Goal: Information Seeking & Learning: Learn about a topic

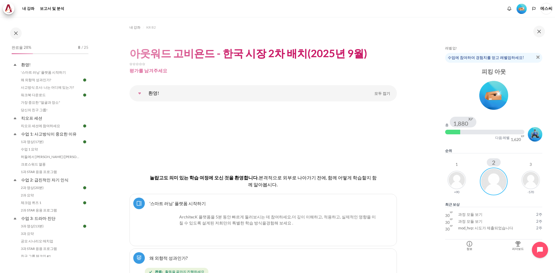
scroll to position [87, 0]
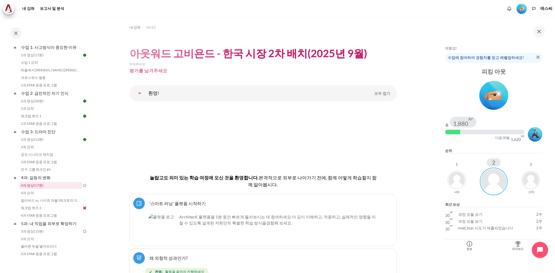
click at [60, 186] on link "4과 영상(17분)" at bounding box center [50, 185] width 63 height 7
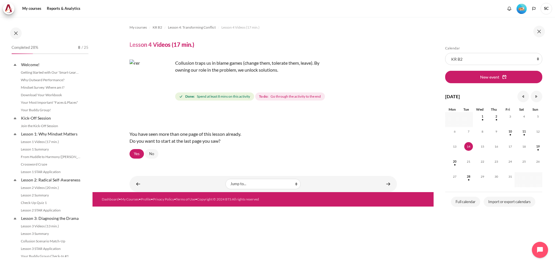
scroll to position [128, 0]
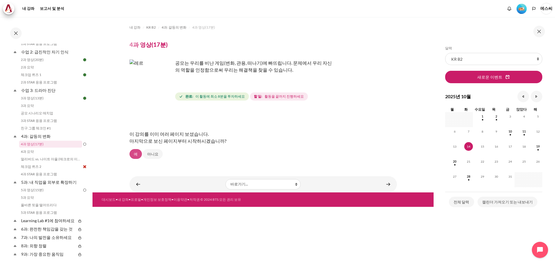
click at [136, 154] on font "예" at bounding box center [136, 154] width 4 height 5
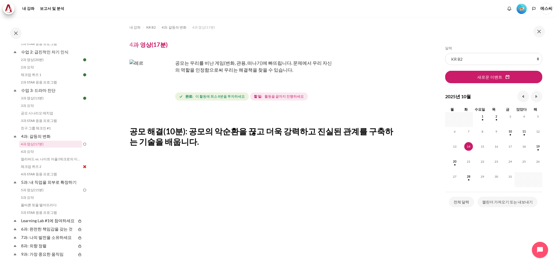
click at [160, 98] on img "콘텐츠" at bounding box center [150, 81] width 43 height 43
click at [234, 68] on font "공모는 우리를 비난 게임(변화, 관용, 떠나기)에 빠뜨립니다. 문제에서 우리 자신의 역할을 인정함으로써 우리는 해결책을 찾을 수 있습니다." at bounding box center [253, 66] width 157 height 12
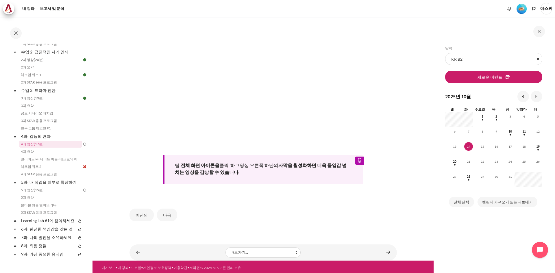
scroll to position [167, 0]
click at [206, 166] on div "팁: 전체 화면 아이콘을 클릭 하고 영상 오른쪽 하단의 자막을 활성화하면 더욱 몰입감 넘치는 영상을 감상할 수 있습니다." at bounding box center [263, 169] width 201 height 29
click at [25, 149] on font "4과 요약" at bounding box center [27, 151] width 13 height 4
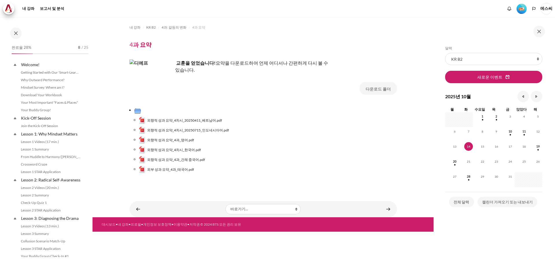
scroll to position [136, 0]
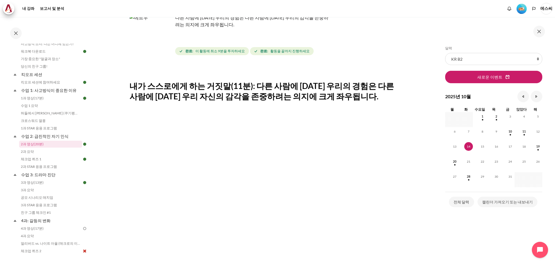
scroll to position [87, 0]
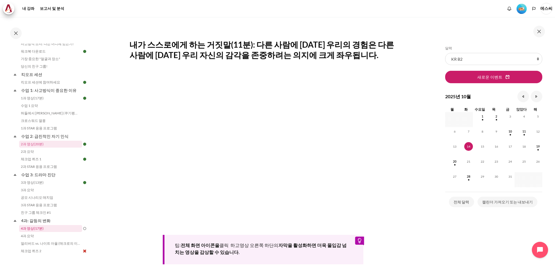
click at [56, 225] on link "4과 영상(17분)" at bounding box center [50, 228] width 63 height 7
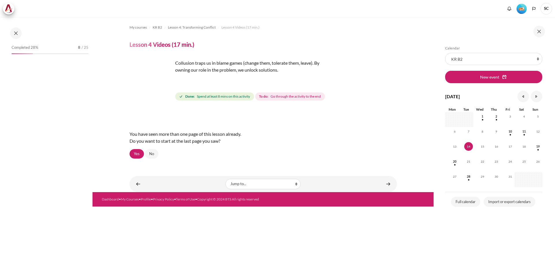
scroll to position [128, 0]
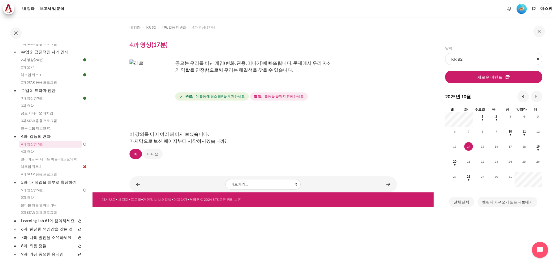
click at [224, 96] on font "이 활동에 최소 8분을 투자하세요" at bounding box center [219, 96] width 49 height 4
click at [187, 112] on div "콘텐츠" at bounding box center [262, 113] width 267 height 7
click at [233, 125] on div "이 강의를 이미 여러 페이지 보셨습니다. 마지막으로 보신 페이지부터 시작하시겠습니까? 예 아니요" at bounding box center [262, 134] width 267 height 49
click at [162, 138] on font "마지막으로 보신 페이지부터 시작하시겠습니까?" at bounding box center [177, 140] width 97 height 5
drag, startPoint x: 159, startPoint y: 140, endPoint x: 161, endPoint y: 143, distance: 3.7
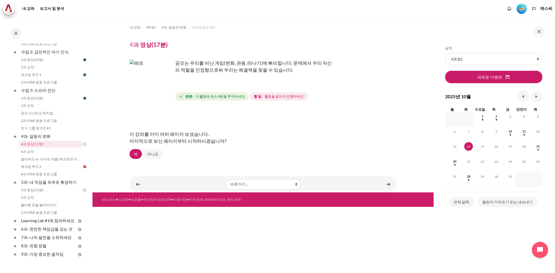
click at [160, 141] on font "마지막으로 보신 페이지부터 시작하시겠습니까?" at bounding box center [177, 140] width 97 height 5
click at [136, 156] on font "예" at bounding box center [136, 154] width 4 height 5
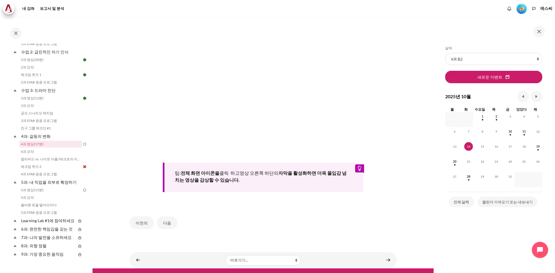
scroll to position [167, 0]
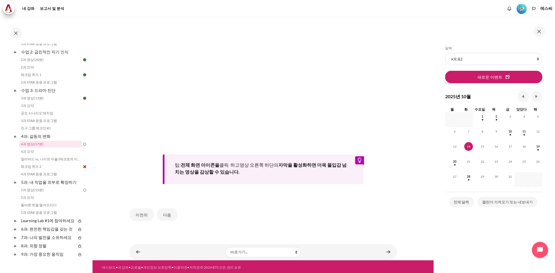
click at [236, 162] on font "클릭 하고" at bounding box center [229, 164] width 20 height 5
click at [240, 205] on div "이전의 다음" at bounding box center [262, 215] width 267 height 24
click at [143, 213] on font "이전의" at bounding box center [142, 214] width 12 height 5
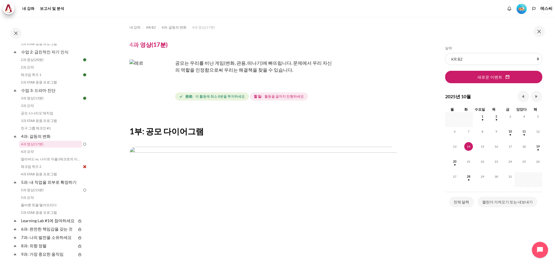
click at [220, 87] on div "공모는 우리를 비난 게임(변화, 관용, 떠나기)에 빠뜨립니다. 문제에서 우리 자신의 역할을 인정함으로써 우리는 해결책을 찾을 수 있습니다. 완…" at bounding box center [262, 81] width 267 height 42
click at [164, 92] on img "콘텐츠" at bounding box center [150, 81] width 43 height 43
click at [200, 66] on p "공모는 우리를 비난 게임(변화, 관용, 떠나기)에 빠뜨립니다. 문제에서 우리 자신의 역할을 인정함으로써 우리는 해결책을 찾을 수 있습니다." at bounding box center [230, 67] width 202 height 14
click at [224, 97] on font "이 활동에 최소 8분을 투자하세요" at bounding box center [219, 96] width 49 height 4
click at [266, 98] on font "활동을 끝까지 진행하세요" at bounding box center [283, 96] width 39 height 4
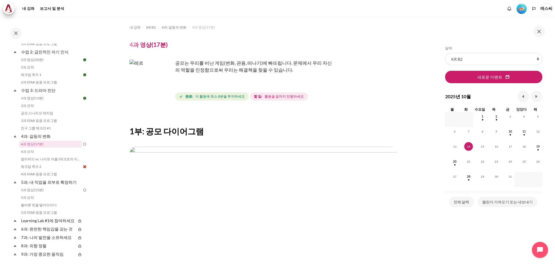
click at [306, 98] on div "완료: 이 활동에 최소 8분을 투자하세요 할 일: 활동을 끝까지 진행하세요" at bounding box center [286, 96] width 222 height 10
drag, startPoint x: 235, startPoint y: 77, endPoint x: 216, endPoint y: 67, distance: 21.6
click at [235, 77] on div "공모는 우리를 비난 게임(변화, 관용, 떠나기)에 빠뜨립니다. 문제에서 우리 자신의 역할을 인정함으로써 우리는 해결책을 찾을 수 있습니다." at bounding box center [230, 71] width 202 height 23
drag, startPoint x: 210, startPoint y: 62, endPoint x: 196, endPoint y: 64, distance: 14.2
click at [210, 62] on font "공모는 우리를 비난 게임(변화, 관용, 떠나기)에 빠뜨립니다. 문제에서 우리 자신의 역할을 인정함으로써 우리는 해결책을 찾을 수 있습니다." at bounding box center [253, 66] width 157 height 12
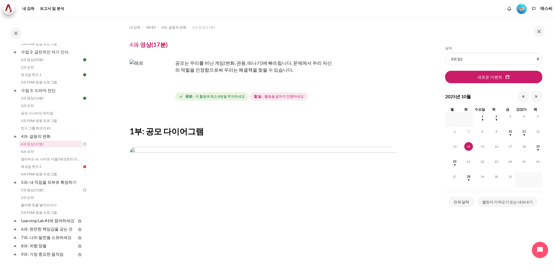
drag, startPoint x: 189, startPoint y: 65, endPoint x: 192, endPoint y: 66, distance: 3.6
click at [189, 65] on font "공모는 우리를 비난 게임(변화, 관용, 떠나기)에 빠뜨립니다. 문제에서 우리 자신의 역할을 인정함으로써 우리는 해결책을 찾을 수 있습니다." at bounding box center [253, 66] width 157 height 12
click at [282, 71] on p "공모는 우리를 비난 게임(변화, 관용, 떠나기)에 빠뜨립니다. 문제에서 우리 자신의 역할을 인정함으로써 우리는 해결책을 찾을 수 있습니다." at bounding box center [230, 67] width 202 height 14
click at [281, 91] on div "공모는 우리를 비난 게임(변화, 관용, 떠나기)에 빠뜨립니다. 문제에서 우리 자신의 역할을 인정함으로써 우리는 해결책을 찾을 수 있습니다. 완…" at bounding box center [262, 81] width 267 height 42
click at [264, 113] on div "콘텐츠" at bounding box center [262, 113] width 267 height 7
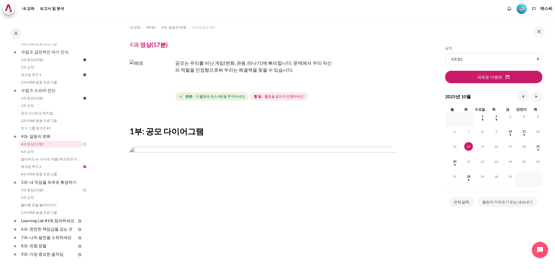
click at [250, 76] on div "공모는 우리를 비난 게임(변화, 관용, 떠나기)에 빠뜨립니다. 문제에서 우리 자신의 역할을 인정함으로써 우리는 해결책을 찾을 수 있습니다." at bounding box center [230, 71] width 202 height 23
click at [304, 77] on div "공모는 우리를 비난 게임(변화, 관용, 떠나기)에 빠뜨립니다. 문제에서 우리 자신의 역할을 인정함으로써 우리는 해결책을 찾을 수 있습니다." at bounding box center [230, 71] width 202 height 23
click at [196, 138] on div "1부: 공모 다이어그램 이전의 다음" at bounding box center [262, 218] width 267 height 217
click at [147, 124] on div "1부: 공모 다이어그램 이전의 다음" at bounding box center [262, 218] width 267 height 217
drag, startPoint x: 287, startPoint y: 121, endPoint x: 290, endPoint y: 121, distance: 2.9
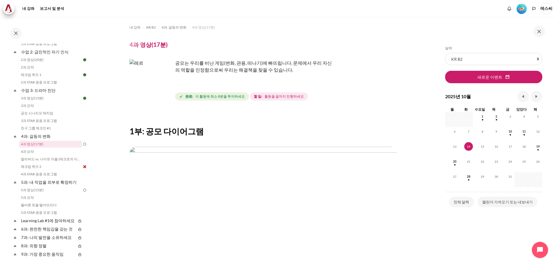
click at [290, 121] on div "1부: 공모 다이어그램 이전의 다음" at bounding box center [262, 218] width 267 height 217
click at [252, 70] on font "공모는 우리를 비난 게임(변화, 관용, 떠나기)에 빠뜨립니다. 문제에서 우리 자신의 역할을 인정함으로써 우리는 해결책을 찾을 수 있습니다." at bounding box center [253, 66] width 157 height 12
click at [231, 70] on font "공모는 우리를 비난 게임(변화, 관용, 떠나기)에 빠뜨립니다. 문제에서 우리 자신의 역할을 인정함으로써 우리는 해결책을 찾을 수 있습니다." at bounding box center [253, 66] width 157 height 12
click at [294, 66] on p "공모는 우리를 비난 게임(변화, 관용, 떠나기)에 빠뜨립니다. 문제에서 우리 자신의 역할을 인정함으로써 우리는 해결책을 찾을 수 있습니다." at bounding box center [230, 67] width 202 height 14
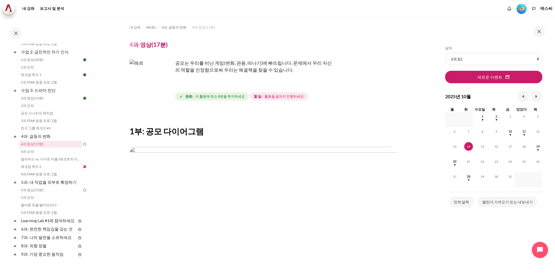
drag, startPoint x: 146, startPoint y: 45, endPoint x: 157, endPoint y: 41, distance: 11.9
click at [147, 45] on font "4과 영상(17분)" at bounding box center [148, 44] width 38 height 7
click at [202, 29] on font "4과 영상(17분)" at bounding box center [203, 27] width 23 height 4
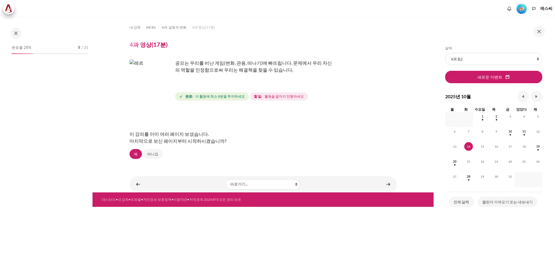
scroll to position [128, 0]
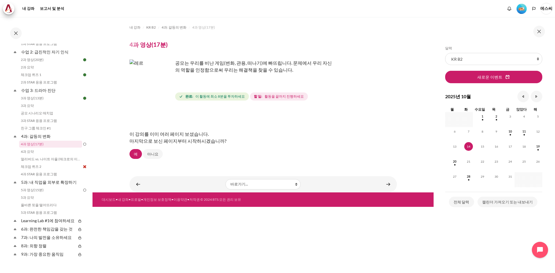
click at [234, 97] on font "이 활동에 최소 8분을 투자하세요" at bounding box center [219, 96] width 49 height 4
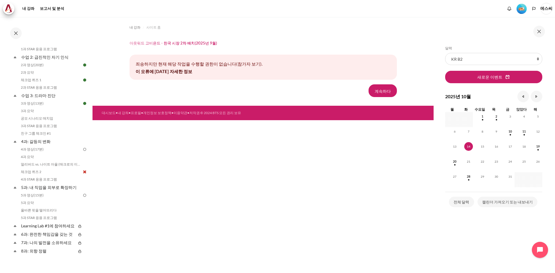
scroll to position [144, 0]
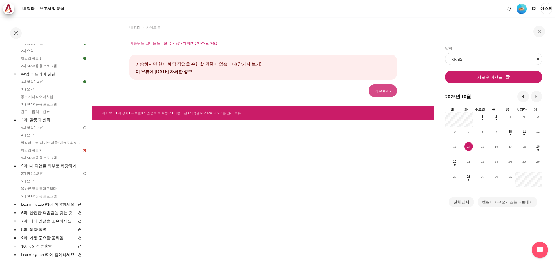
click at [384, 90] on font "계속하다" at bounding box center [383, 90] width 16 height 5
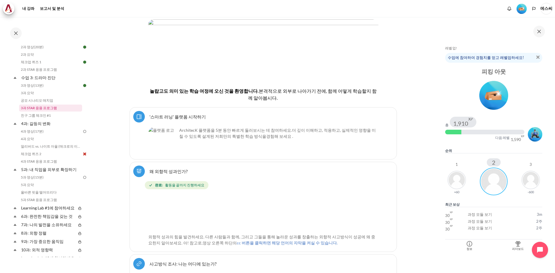
scroll to position [144, 0]
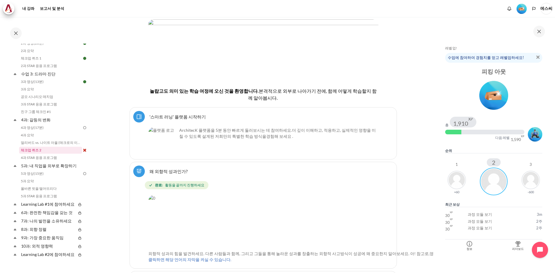
click at [52, 150] on link "체크업 퀴즈 2" at bounding box center [50, 150] width 63 height 7
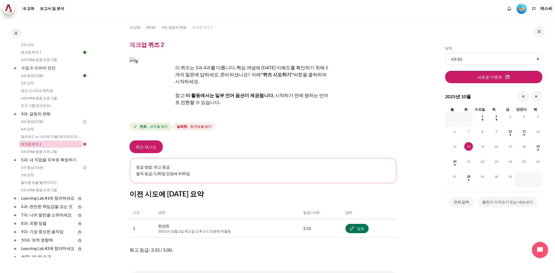
scroll to position [144, 0]
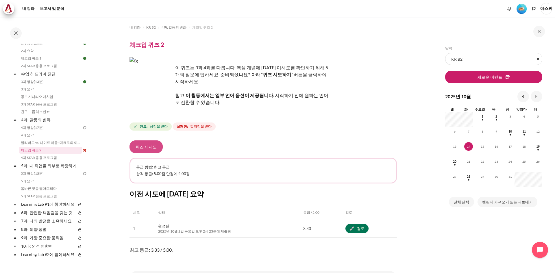
click at [147, 143] on font "퀴즈 재시도" at bounding box center [146, 146] width 21 height 7
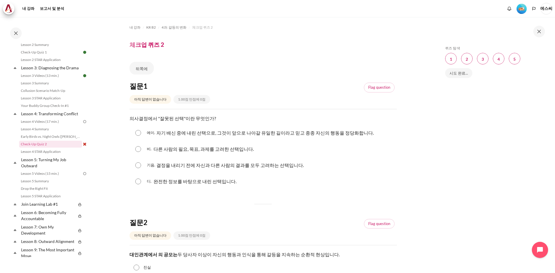
scroll to position [144, 0]
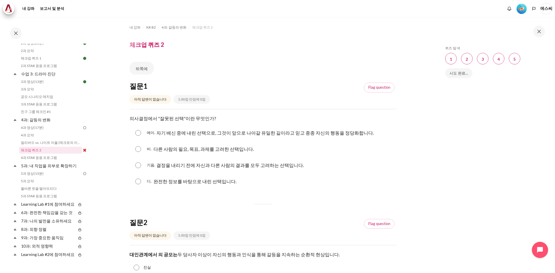
click at [136, 131] on input "콘텐츠" at bounding box center [138, 133] width 6 height 6
radio input "true"
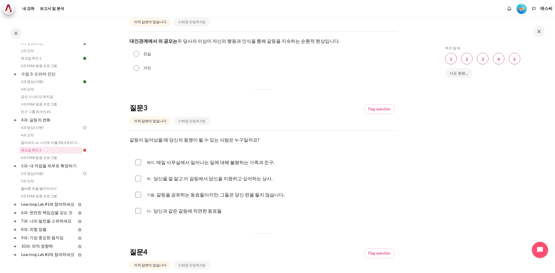
scroll to position [231, 0]
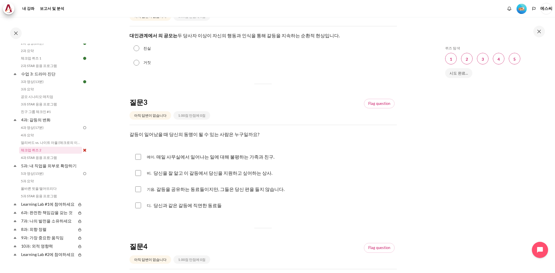
click at [139, 205] on input "콘텐츠" at bounding box center [138, 206] width 6 height 6
checkbox input "true"
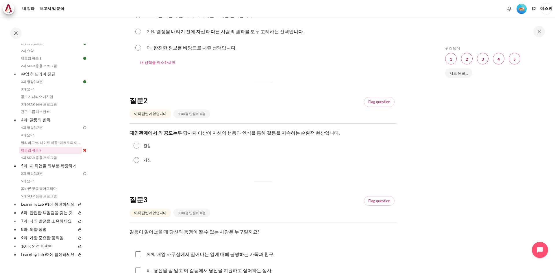
scroll to position [116, 0]
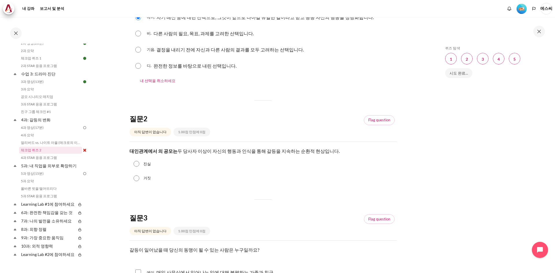
click at [138, 164] on input "진실" at bounding box center [137, 164] width 6 height 6
radio input "true"
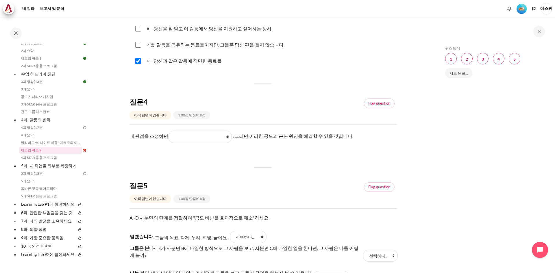
scroll to position [405, 0]
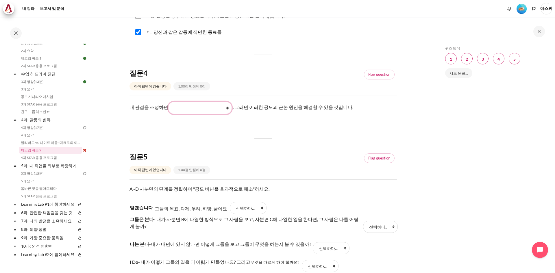
click at [227, 108] on select "내가 하는 일 그들이 하는 일에 대해 내가 보고 느낀 것 그들이 보고 느끼는 것 그들이 하는 일" at bounding box center [200, 108] width 64 height 12
select select "2"
click at [168, 102] on select "내가 하는 일 그들이 하는 일에 대해 내가 보고 느낀 것 그들이 보고 느끼는 것 그들이 하는 일" at bounding box center [200, 108] width 64 height 12
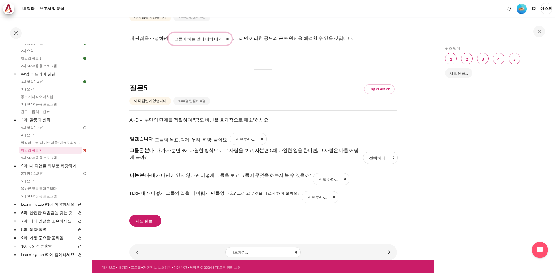
scroll to position [475, 0]
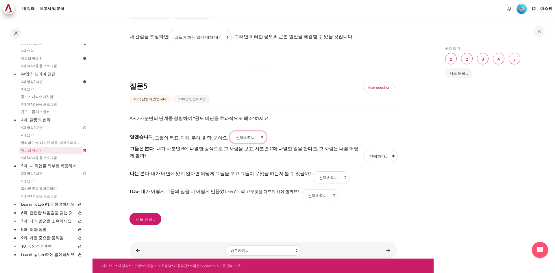
click at [258, 138] on select "선택하다... 비 디 에이 기음" at bounding box center [248, 137] width 37 height 12
click at [284, 130] on div "질문 텍스트 A~D 사분면의 단계를 정렬하여 "공모 비난을 효과적으로 해소"하세요. 알겠습니다 . 그들의 목표, 과제, 우려, 희망, 꿈이요.…" at bounding box center [262, 160] width 267 height 90
click at [322, 178] on select "선택하다... 비 디 에이 기음" at bounding box center [331, 177] width 37 height 12
select select "3"
click at [313, 171] on select "선택하다... 비 디 에이 기음" at bounding box center [331, 177] width 37 height 12
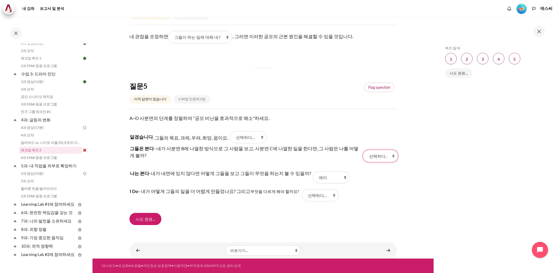
click at [382, 158] on select "선택하다... 비 디 에이 기음" at bounding box center [380, 156] width 35 height 12
select select "1"
click at [363, 150] on select "선택하다... 비 디 에이 기음" at bounding box center [380, 156] width 35 height 12
click at [245, 140] on select "선택하다... 비 디 에이 기음" at bounding box center [248, 137] width 37 height 12
click at [290, 136] on tr "알겠습니다 . 그들의 목표, 과제, 우려, 희망, 꿈이요. 답변 1 질문 5 선택하다... 비 디 에이 기음" at bounding box center [262, 137] width 267 height 13
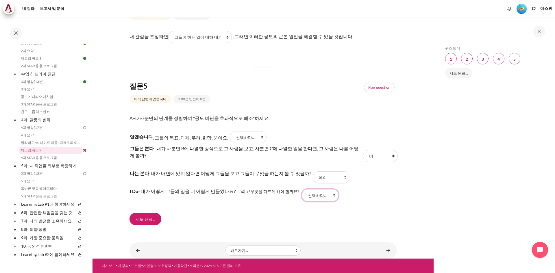
click at [312, 197] on select "선택하다... 비 디 에이 기음" at bounding box center [320, 195] width 37 height 12
select select "2"
click at [302, 189] on select "선택하다... 비 디 에이 기음" at bounding box center [320, 195] width 37 height 12
click at [237, 137] on select "선택하다... 비 디 에이 기음" at bounding box center [248, 137] width 37 height 12
select select "4"
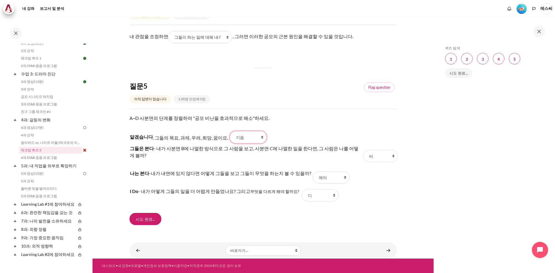
click at [230, 131] on select "선택하다... 비 디 에이 기음" at bounding box center [248, 137] width 37 height 12
click at [143, 223] on input "시도 완료..." at bounding box center [145, 219] width 32 height 12
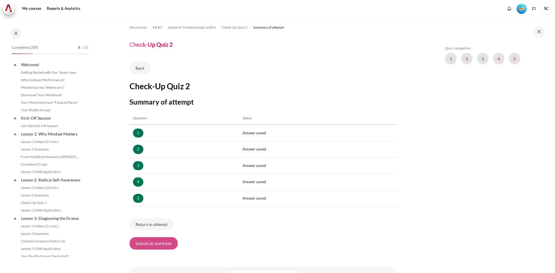
scroll to position [151, 0]
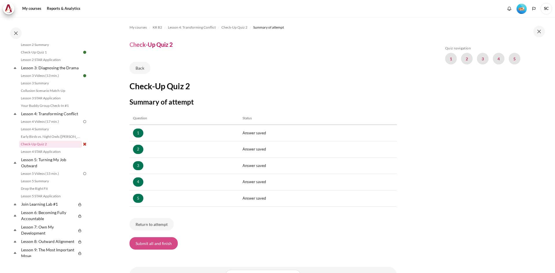
click at [150, 245] on button "Submit all and finish" at bounding box center [153, 243] width 48 height 12
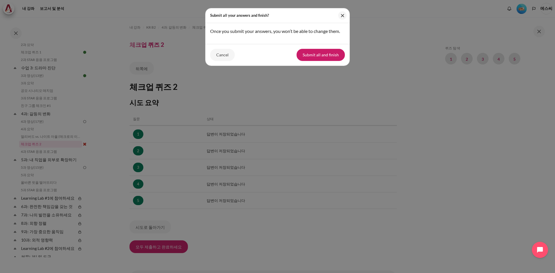
scroll to position [144, 0]
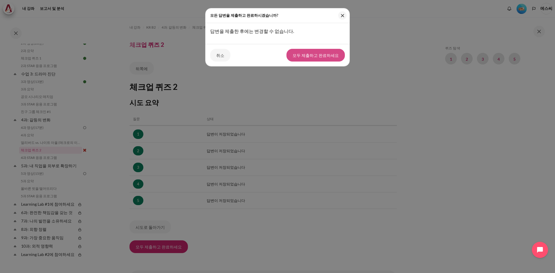
click at [324, 55] on font "모두 제출하고 완료하세요" at bounding box center [315, 55] width 46 height 5
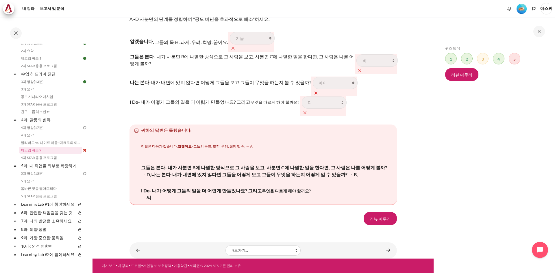
scroll to position [941, 0]
click at [385, 218] on font "리뷰 마무리" at bounding box center [380, 218] width 21 height 5
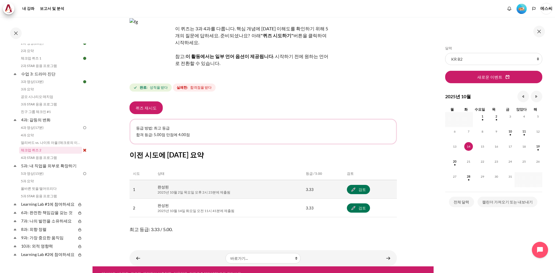
scroll to position [40, 0]
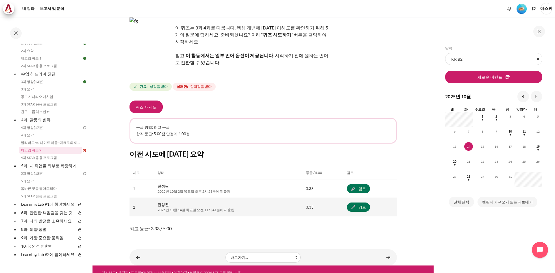
click at [203, 208] on font "2025년 10월 14일 화요일 오전 11시 41분에 제출됨" at bounding box center [196, 210] width 77 height 4
click at [353, 204] on link "검토" at bounding box center [358, 207] width 23 height 9
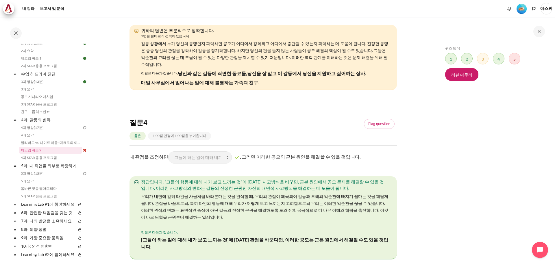
scroll to position [549, 0]
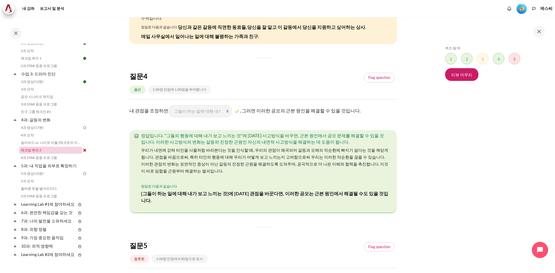
click at [34, 149] on font "체크업 퀴즈 2" at bounding box center [31, 150] width 21 height 4
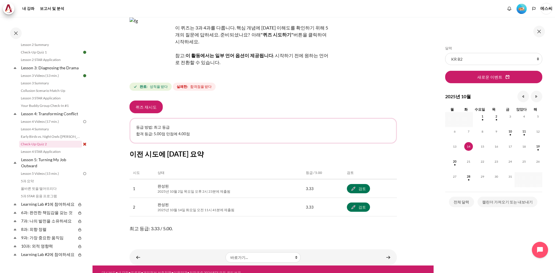
scroll to position [144, 0]
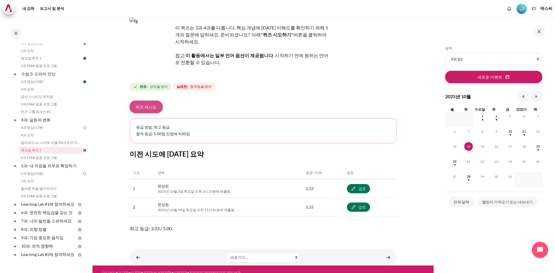
click at [146, 104] on button "퀴즈 재시도" at bounding box center [145, 107] width 33 height 13
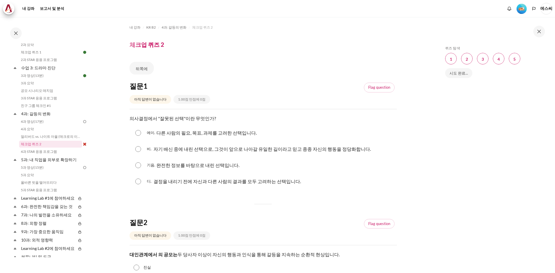
scroll to position [144, 0]
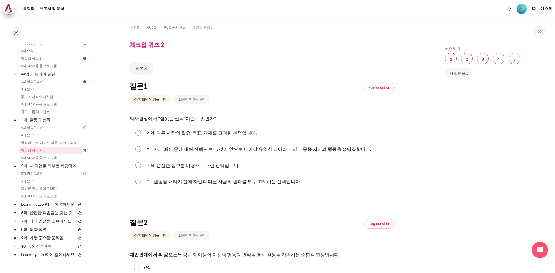
click at [137, 149] on input "콘텐츠" at bounding box center [138, 149] width 6 height 6
radio input "true"
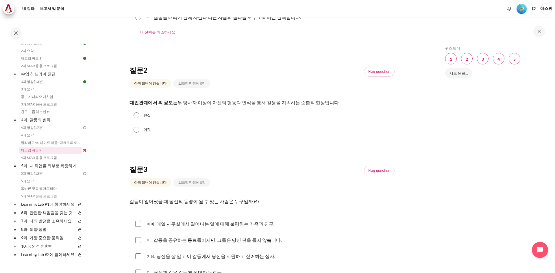
scroll to position [173, 0]
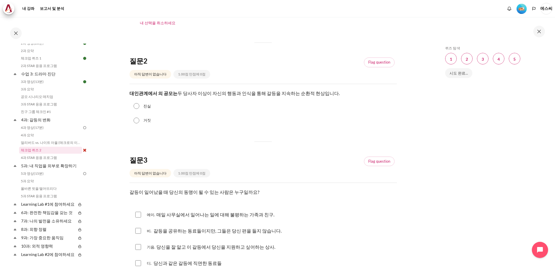
click at [139, 107] on input "진실" at bounding box center [137, 106] width 6 height 6
radio input "true"
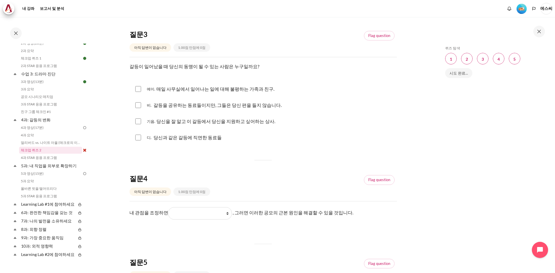
scroll to position [289, 0]
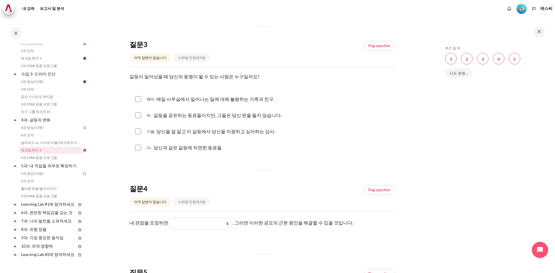
click at [137, 147] on input "콘텐츠" at bounding box center [138, 148] width 6 height 6
checkbox input "true"
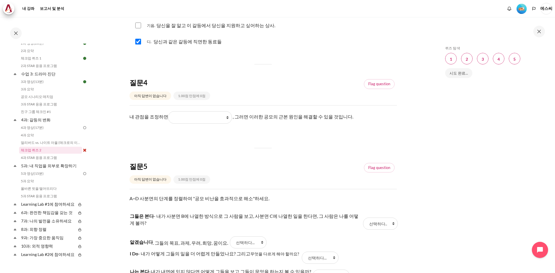
scroll to position [405, 0]
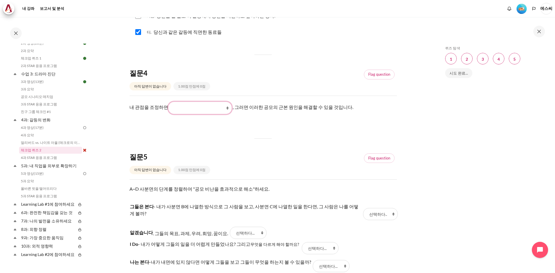
click at [225, 108] on select "내가 하는 일 그들이 보고 느끼는 것 그들이 하는 일 그들이 하는 일에 대해 내가 보고 느낀 것" at bounding box center [200, 108] width 64 height 12
select select "4"
click at [168, 102] on select "내가 하는 일 그들이 보고 느끼는 것 그들이 하는 일 그들이 하는 일에 대해 내가 보고 느낀 것" at bounding box center [200, 108] width 64 height 12
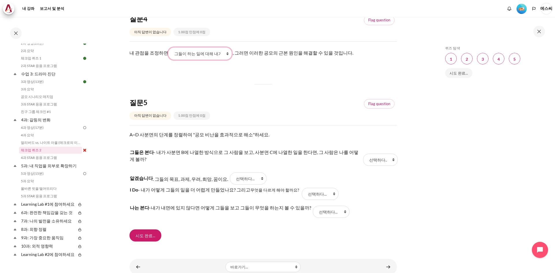
scroll to position [475, 0]
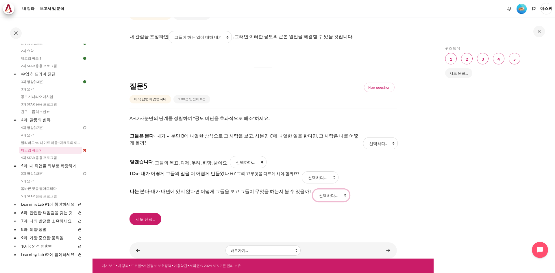
click at [319, 195] on select "선택하다... 디 비 에이 기음" at bounding box center [331, 195] width 37 height 12
select select "3"
click at [313, 189] on select "선택하다... 디 비 에이 기음" at bounding box center [331, 195] width 37 height 12
click at [380, 146] on select "선택하다... 디 비 에이 기음" at bounding box center [380, 143] width 35 height 12
select select "2"
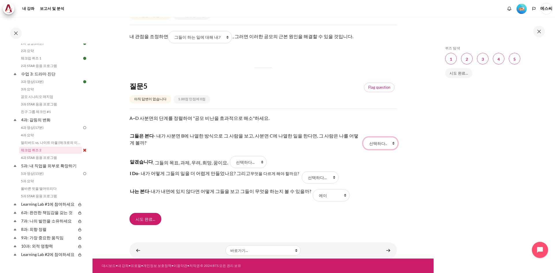
click at [363, 137] on select "선택하다... 디 비 에이 기음" at bounding box center [380, 143] width 35 height 12
click at [246, 162] on select "선택하다... 디 비 에이 기음" at bounding box center [248, 162] width 37 height 12
drag, startPoint x: 285, startPoint y: 157, endPoint x: 298, endPoint y: 180, distance: 26.0
click at [302, 180] on select "선택하다... 디 비 에이 기음" at bounding box center [320, 177] width 37 height 12
select select "1"
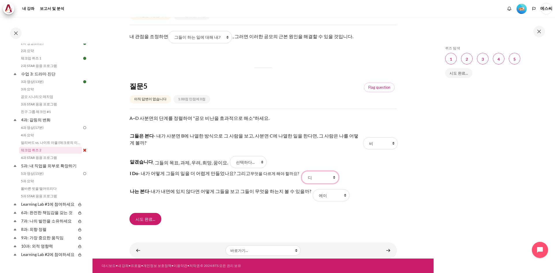
click at [302, 171] on select "선택하다... 디 비 에이 기음" at bounding box center [320, 177] width 37 height 12
click at [251, 162] on select "선택하다... 디 비 에이 기음" at bounding box center [248, 162] width 37 height 12
select select "4"
click at [230, 156] on select "선택하다... 디 비 에이 기음" at bounding box center [248, 162] width 37 height 12
click at [141, 219] on input "시도 완료..." at bounding box center [145, 219] width 32 height 12
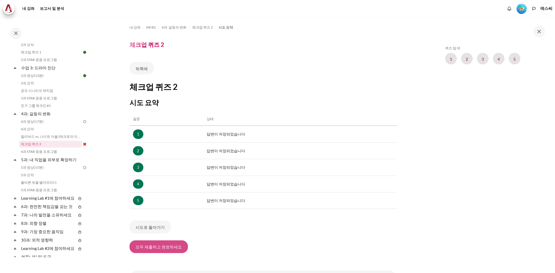
scroll to position [144, 0]
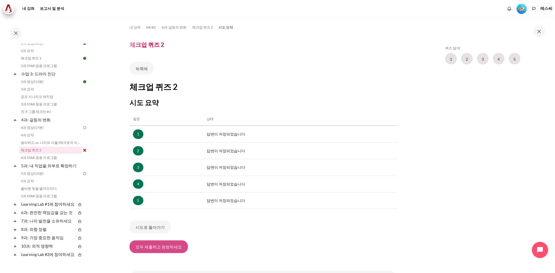
click at [152, 250] on font "모두 제출하고 완료하세요" at bounding box center [159, 246] width 46 height 7
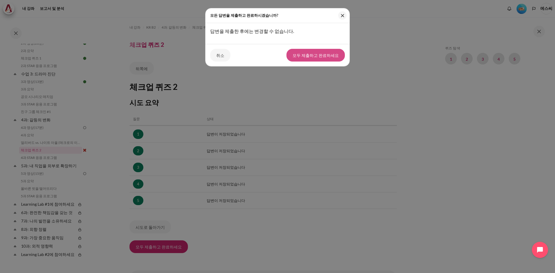
click at [317, 53] on font "모두 제출하고 완료하세요" at bounding box center [315, 55] width 46 height 5
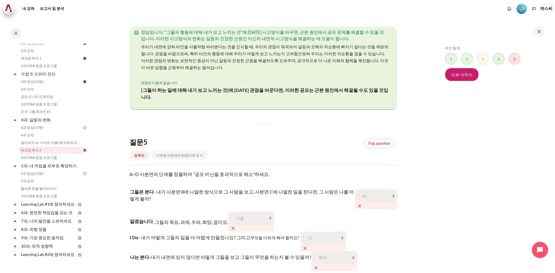
scroll to position [652, 0]
click at [463, 75] on font "리뷰 마무리" at bounding box center [461, 74] width 21 height 5
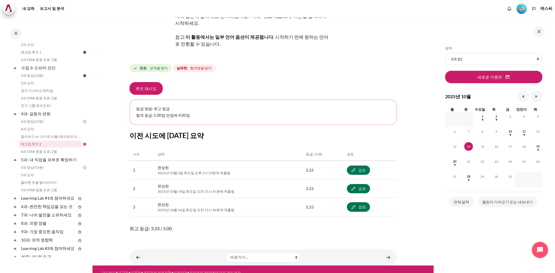
scroll to position [144, 0]
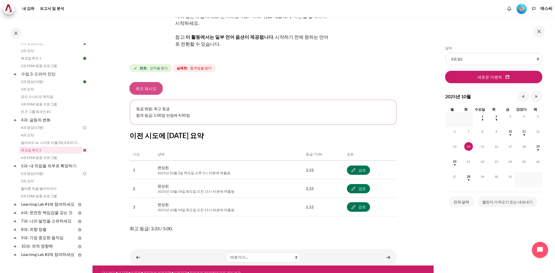
click at [141, 85] on button "퀴즈 재시도" at bounding box center [145, 88] width 33 height 13
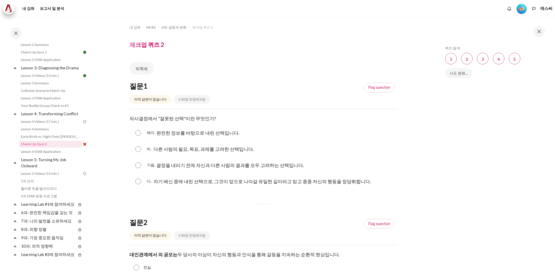
scroll to position [144, 0]
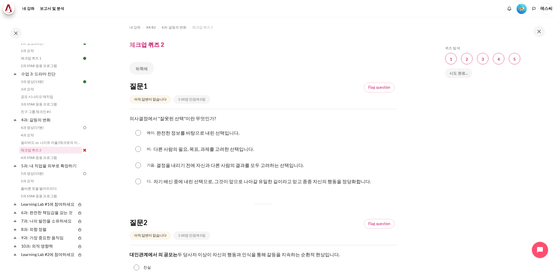
click at [137, 182] on input "콘텐츠" at bounding box center [138, 182] width 6 height 6
radio input "true"
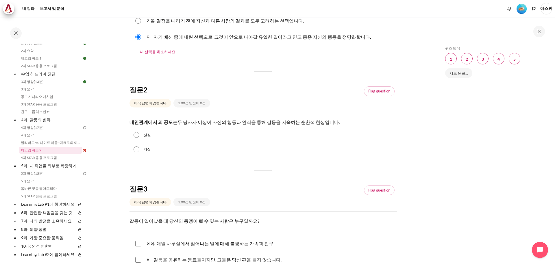
click at [134, 135] on input "진실" at bounding box center [137, 135] width 6 height 6
radio input "true"
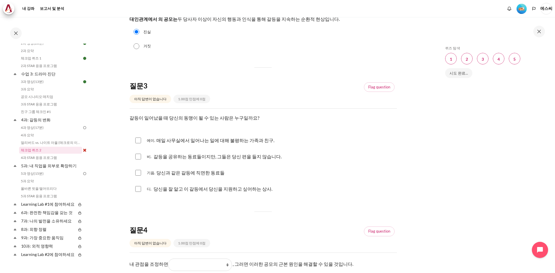
scroll to position [260, 0]
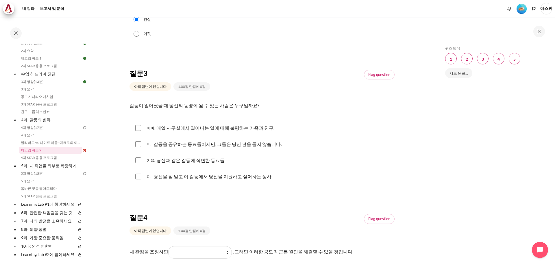
click at [139, 128] on input "콘텐츠" at bounding box center [138, 128] width 6 height 6
checkbox input "true"
click at [140, 161] on input "콘텐츠" at bounding box center [138, 161] width 6 height 6
checkbox input "true"
click at [139, 177] on input "콘텐츠" at bounding box center [138, 177] width 6 height 6
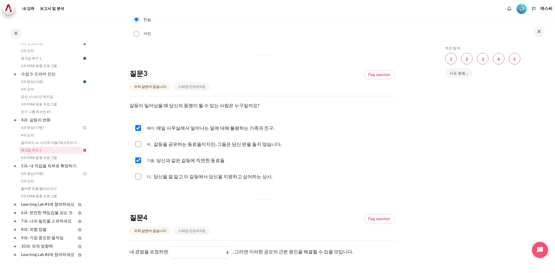
checkbox input "true"
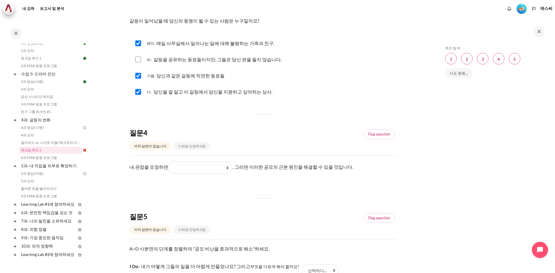
scroll to position [405, 0]
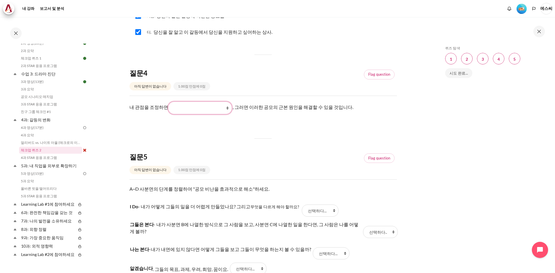
click at [208, 110] on select "그들이 하는 일에 대해 내가 보고 느낀 것 그들이 하는 일 그들이 보고 느끼는 것 내가 하는 일" at bounding box center [200, 108] width 64 height 12
select select "1"
click at [168, 102] on select "그들이 하는 일에 대해 내가 보고 느낀 것 그들이 하는 일 그들이 보고 느끼는 것 내가 하는 일" at bounding box center [200, 108] width 64 height 12
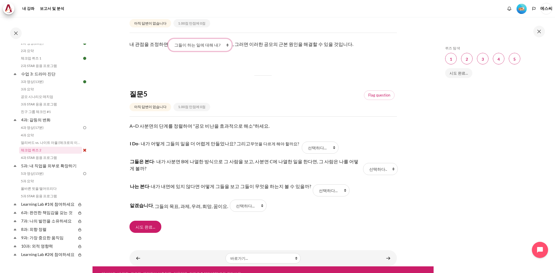
scroll to position [475, 0]
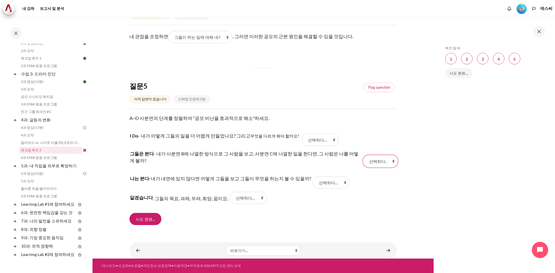
click at [383, 162] on select "선택하다... 기음 에이 비 디" at bounding box center [380, 161] width 35 height 12
select select "2"
click at [363, 155] on select "선택하다... 기음 에이 비 디" at bounding box center [380, 161] width 35 height 12
click at [310, 139] on select "선택하다... 기음 에이 비 디" at bounding box center [320, 140] width 37 height 12
select select "1"
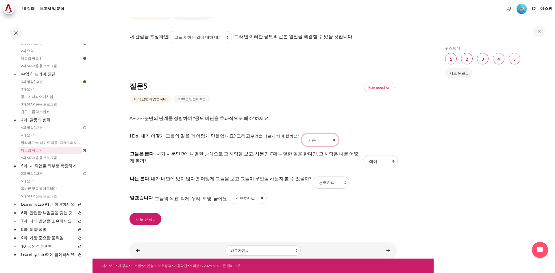
click at [302, 134] on select "선택하다... 기음 에이 비 디" at bounding box center [320, 140] width 37 height 12
click at [313, 185] on select "선택하다... 기음 에이 비 디" at bounding box center [331, 183] width 37 height 12
select select "3"
click at [313, 177] on select "선택하다... 기음 에이 비 디" at bounding box center [331, 183] width 37 height 12
click at [309, 142] on select "선택하다... 기음 에이 비 디" at bounding box center [320, 140] width 37 height 12
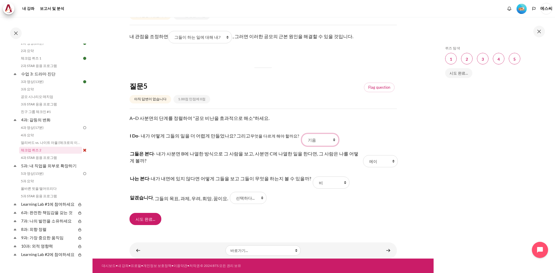
click at [302, 134] on select "선택하다... 기음 에이 비 디" at bounding box center [320, 140] width 37 height 12
click at [381, 160] on select "선택하다... 기음 에이 비 디" at bounding box center [380, 161] width 35 height 12
select select "4"
click at [363, 155] on select "선택하다... 기음 에이 비 디" at bounding box center [380, 161] width 35 height 12
click at [254, 197] on select "선택하다... 기음 에이 비 디" at bounding box center [248, 198] width 37 height 12
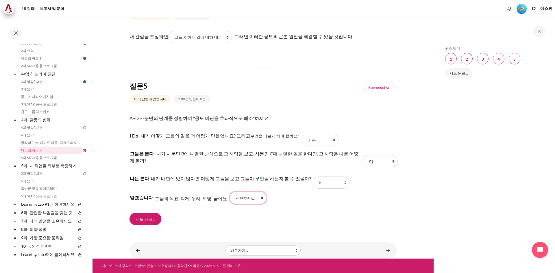
select select "2"
click at [230, 192] on select "선택하다... 기음 에이 비 디" at bounding box center [248, 198] width 37 height 12
click at [143, 221] on input "시도 완료..." at bounding box center [145, 219] width 32 height 12
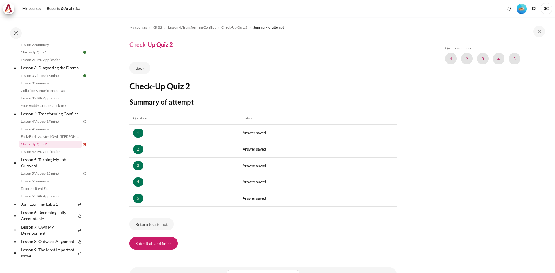
scroll to position [144, 0]
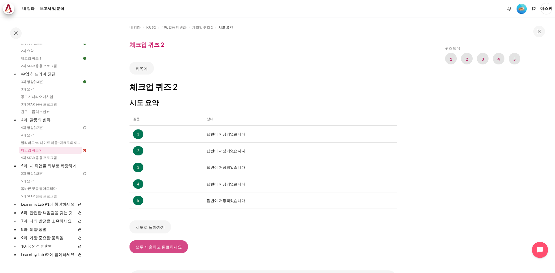
click at [148, 248] on font "모두 제출하고 완료하세요" at bounding box center [159, 246] width 46 height 5
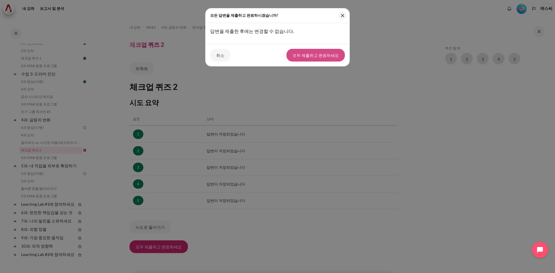
click at [319, 55] on font "모두 제출하고 완료하세요" at bounding box center [315, 55] width 46 height 5
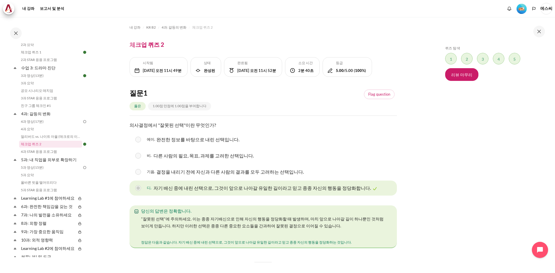
scroll to position [144, 0]
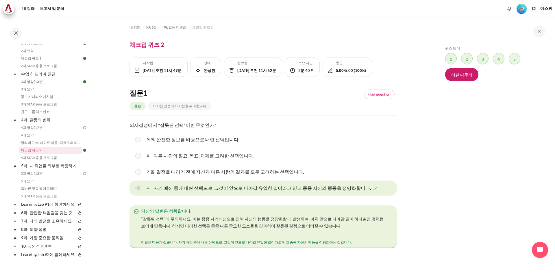
click at [450, 158] on div "퀴즈 탐색 건너뛰기 퀴즈 탐색 질문 1 이 페이지 질문 2 이 페이지 질문 3 이 페이지 질문 4 이 페이지 질문 5 이 페이지 리뷰 마무리" at bounding box center [493, 149] width 103 height 207
click at [47, 127] on link "4과 영상(17분)" at bounding box center [50, 127] width 63 height 7
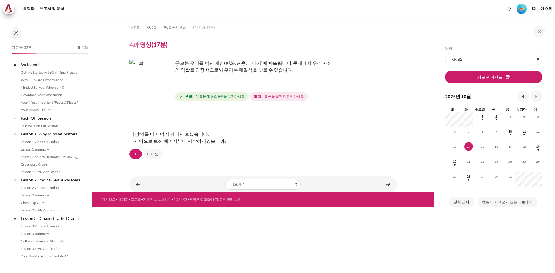
scroll to position [128, 0]
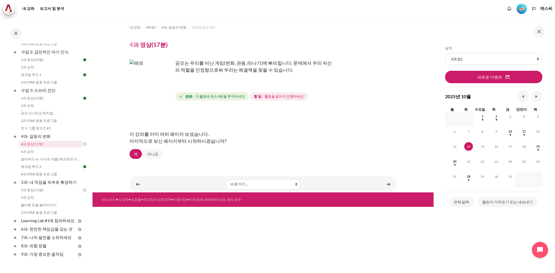
click at [258, 73] on p "공모는 우리를 비난 게임(변화, 관용, 떠나기)에 빠뜨립니다. 문제에서 우리 자신의 역할을 인정함으로써 우리는 해결책을 찾을 수 있습니다." at bounding box center [230, 67] width 202 height 14
click at [245, 138] on div "이 강의를 이미 여러 페이지 보셨습니다. 마지막으로 보신 페이지부터 시작하시겠습니까?" at bounding box center [262, 137] width 267 height 23
click at [253, 77] on div "공모는 우리를 비난 게임(변화, 관용, 떠나기)에 빠뜨립니다. 문제에서 우리 자신의 역할을 인정함으로써 우리는 해결책을 찾을 수 있습니다." at bounding box center [230, 71] width 202 height 23
drag, startPoint x: 293, startPoint y: 76, endPoint x: 166, endPoint y: 63, distance: 128.1
click at [166, 63] on div "공모는 우리를 비난 게임(변화, 관용, 떠나기)에 빠뜨립니다. 문제에서 우리 자신의 역할을 인정함으로써 우리는 해결책을 찾을 수 있습니다." at bounding box center [230, 71] width 202 height 23
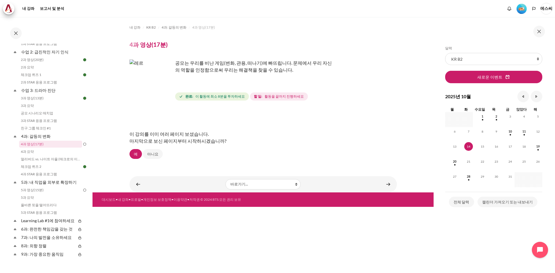
click at [239, 105] on div "내 강좌 KR B2 4과: 갈등의 변화 4과 영상(17분) 4과 영상(17분) 완료 요구 사항" at bounding box center [262, 92] width 267 height 151
click at [240, 78] on div "공모는 우리를 비난 게임(변화, 관용, 떠나기)에 빠뜨립니다. 문제에서 우리 자신의 역할을 인정함으로써 우리는 해결책을 찾을 수 있습니다." at bounding box center [230, 71] width 202 height 23
drag, startPoint x: 220, startPoint y: 128, endPoint x: 221, endPoint y: 130, distance: 3.0
click at [221, 131] on div "이 강의를 이미 여러 페이지 보셨습니다. 마지막으로 보신 페이지부터 시작하시겠습니까?" at bounding box center [262, 137] width 267 height 23
click at [232, 73] on div "공모는 우리를 비난 게임(변화, 관용, 떠나기)에 빠뜨립니다. 문제에서 우리 자신의 역할을 인정함으로써 우리는 해결책을 찾을 수 있습니다." at bounding box center [230, 71] width 202 height 23
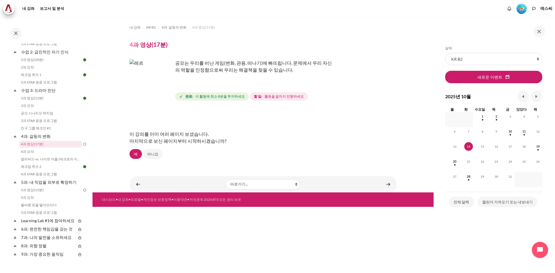
click at [306, 259] on div "내 강좌 KR B2 4과: 갈등의 변화 4과 영상(17분) 4과 영상(17분) 완료 요구 사항 완료:" at bounding box center [262, 145] width 341 height 256
click at [206, 126] on div "이 강의를 이미 여러 페이지 보셨습니다. 마지막으로 보신 페이지부터 시작하시겠습니까?" at bounding box center [262, 137] width 267 height 23
click at [151, 140] on font "마지막으로 보신 페이지부터 시작하시겠습니까?" at bounding box center [177, 140] width 97 height 5
click at [277, 155] on div "이 강의를 이미 여러 페이지 보셨습니다. 마지막으로 보신 페이지부터 시작하시겠습니까? 예 아니요" at bounding box center [262, 134] width 267 height 49
drag, startPoint x: 275, startPoint y: 120, endPoint x: 275, endPoint y: 123, distance: 2.9
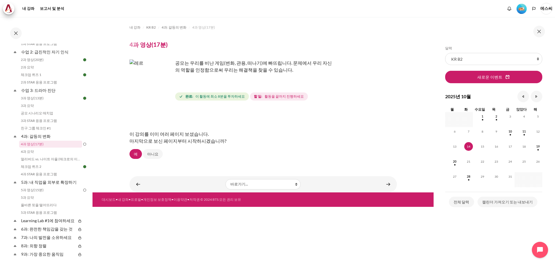
click at [275, 120] on div "이 강의를 이미 여러 페이지 보셨습니다. 마지막으로 보신 페이지부터 시작하시겠습니까? 예 아니요" at bounding box center [262, 134] width 267 height 49
drag, startPoint x: 244, startPoint y: 130, endPoint x: 137, endPoint y: 155, distance: 109.5
click at [137, 155] on font "예" at bounding box center [136, 154] width 4 height 5
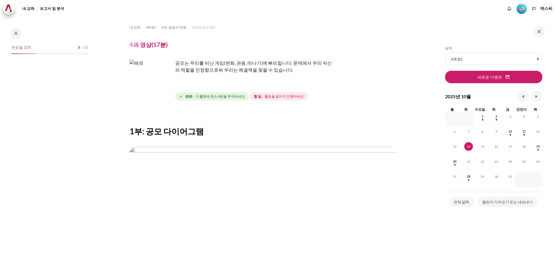
click at [228, 180] on img "콘텐츠" at bounding box center [262, 222] width 267 height 150
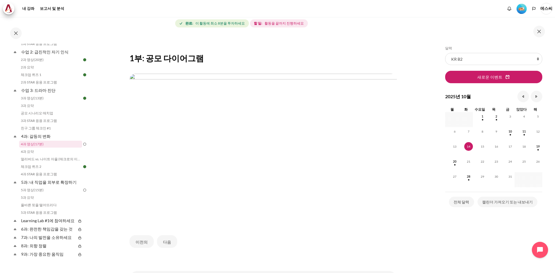
scroll to position [100, 0]
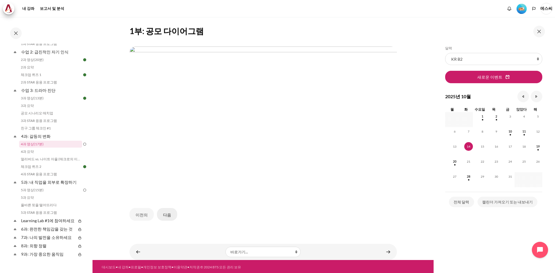
click at [169, 217] on button "다음" at bounding box center [167, 214] width 20 height 13
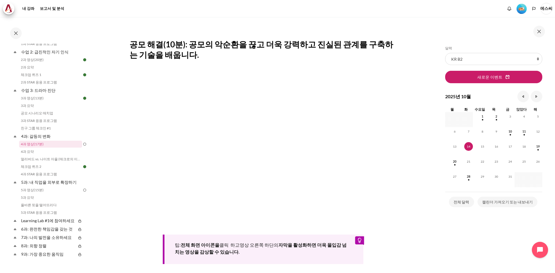
scroll to position [87, 0]
drag, startPoint x: 169, startPoint y: 215, endPoint x: 432, endPoint y: 152, distance: 270.1
click at [432, 152] on div "내 강좌 KR B2 4과: 갈등의 변화 4과 영상(17분) 4과 영상(17분) 완료:" at bounding box center [277, 145] width 555 height 256
click at [415, 142] on section "내 강좌 KR B2 4과: 갈등의 변화 4과 영상(17분) 4과 영상(17분)" at bounding box center [262, 135] width 341 height 410
drag, startPoint x: 384, startPoint y: 111, endPoint x: 426, endPoint y: 88, distance: 47.9
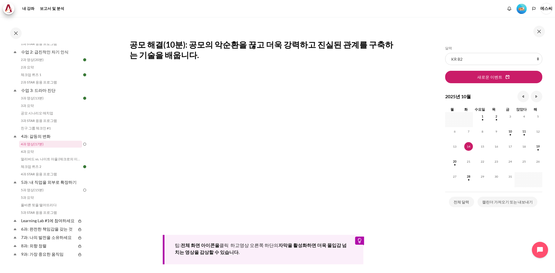
click at [426, 88] on section "내 강좌 KR B2 4과: 갈등의 변화 4과 영상(17분) 4과 영상(17분)" at bounding box center [262, 135] width 341 height 410
click at [239, 27] on div "콘텐츠" at bounding box center [262, 27] width 267 height 7
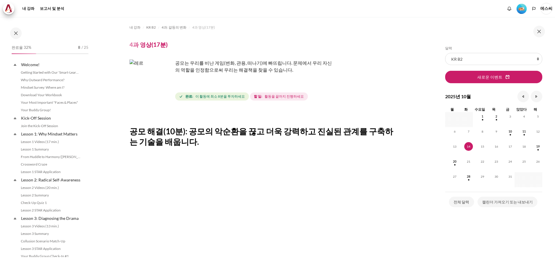
scroll to position [128, 0]
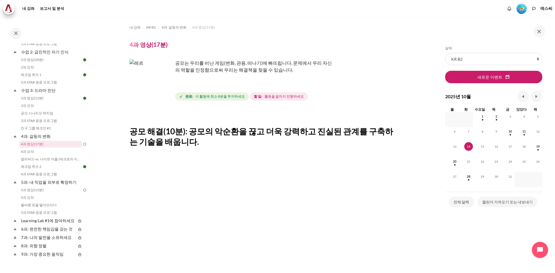
click at [162, 93] on img "콘텐츠" at bounding box center [150, 81] width 43 height 43
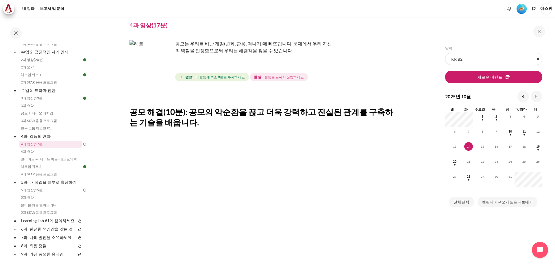
scroll to position [10, 0]
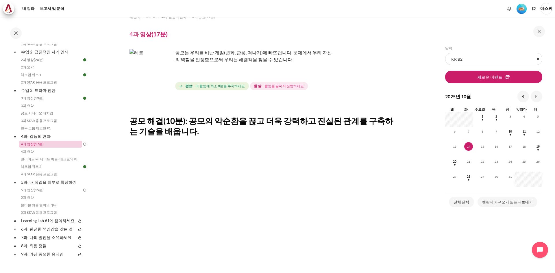
click at [33, 145] on font "4과 영상(17분)" at bounding box center [32, 144] width 23 height 4
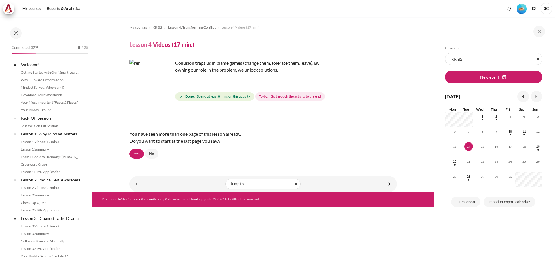
scroll to position [128, 0]
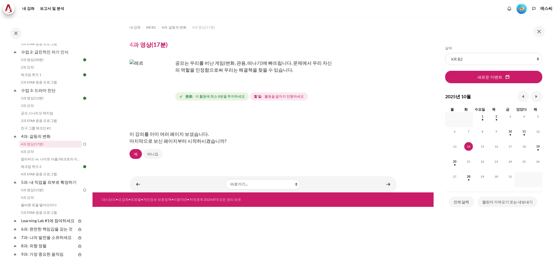
click at [163, 91] on img "콘텐츠" at bounding box center [150, 81] width 43 height 43
drag, startPoint x: 158, startPoint y: 134, endPoint x: 184, endPoint y: 132, distance: 25.8
click at [184, 132] on font "이 강의를 이미 여러 페이지 보셨습니다." at bounding box center [168, 133] width 79 height 5
click at [137, 152] on font "예" at bounding box center [136, 154] width 4 height 5
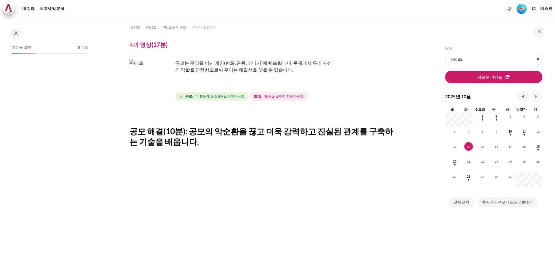
click at [167, 93] on img "콘텐츠" at bounding box center [150, 81] width 43 height 43
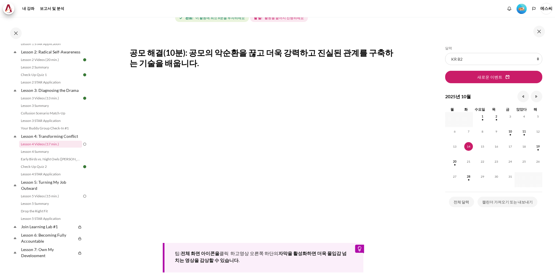
scroll to position [87, 0]
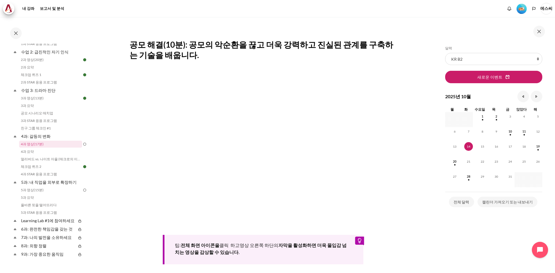
drag, startPoint x: 265, startPoint y: 64, endPoint x: 405, endPoint y: 54, distance: 140.5
click at [405, 54] on section "내 강좌 KR B2 4과: 갈등의 변화 4과 영상(17분) 4과 영상(17분)" at bounding box center [262, 135] width 341 height 410
click at [520, 8] on img "레벨 #2" at bounding box center [521, 9] width 10 height 10
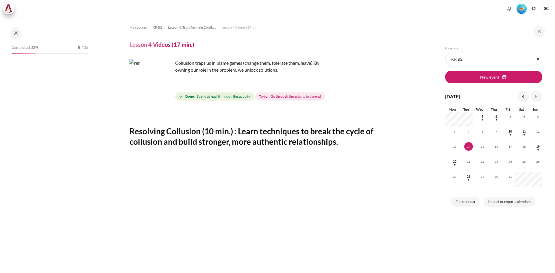
click at [544, 10] on span "SC" at bounding box center [546, 9] width 12 height 12
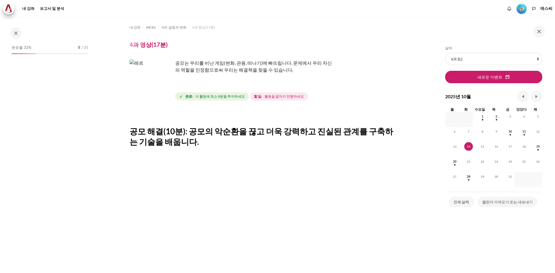
scroll to position [128, 0]
click at [544, 9] on font "에스씨" at bounding box center [546, 8] width 12 height 5
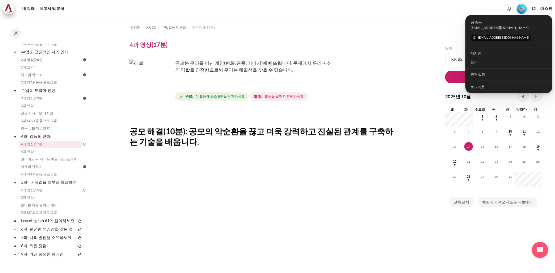
click at [378, 74] on div "공모는 우리를 비난 게임(변화, 관용, 떠나기)에 빠뜨립니다. 문제에서 우리 자신의 역할을 인정함으로써 우리는 해결책을 찾을 수 있습니다. 완…" at bounding box center [262, 81] width 267 height 42
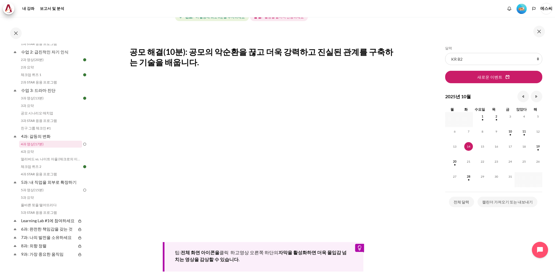
scroll to position [116, 0]
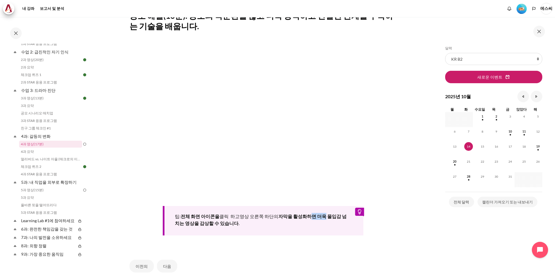
drag, startPoint x: 321, startPoint y: 216, endPoint x: 305, endPoint y: 212, distance: 15.9
click at [306, 214] on font "자막을 활성화하면 더욱 몰입감 넘치는 영상을 감상할 수 있습니다." at bounding box center [261, 220] width 172 height 12
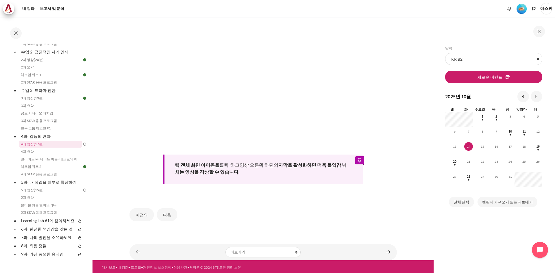
click at [305, 234] on div "내 강좌 KR B2 4과: 갈등의 변화 4과 영상(17분) 4과 영상(17분) 완료 요구 사항" at bounding box center [262, 43] width 267 height 386
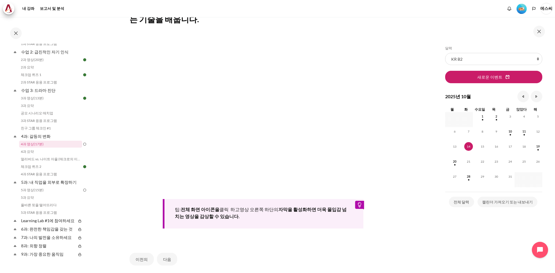
scroll to position [80, 0]
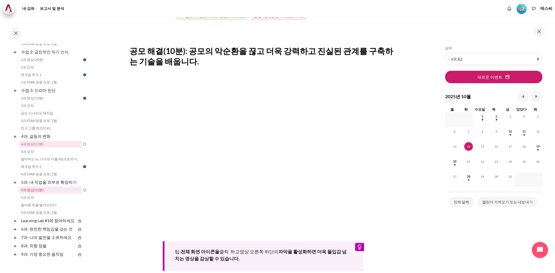
click at [33, 190] on font "5과 영상(15분)" at bounding box center [32, 190] width 23 height 4
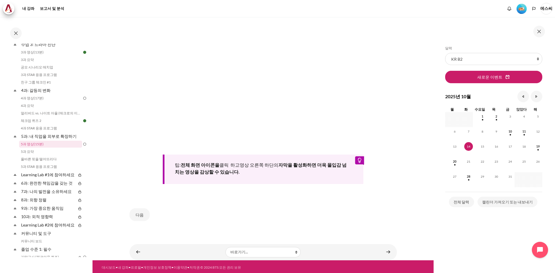
scroll to position [51, 0]
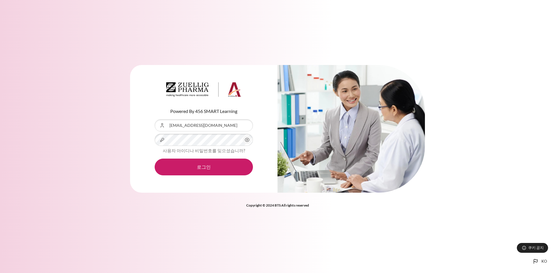
click at [248, 142] on icon "내용" at bounding box center [247, 139] width 7 height 7
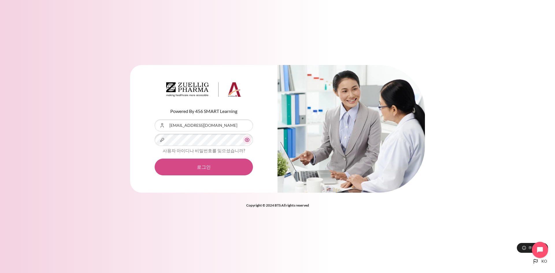
click at [198, 169] on button "로그인" at bounding box center [204, 167] width 98 height 17
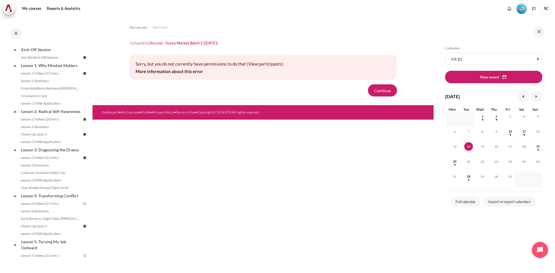
scroll to position [116, 0]
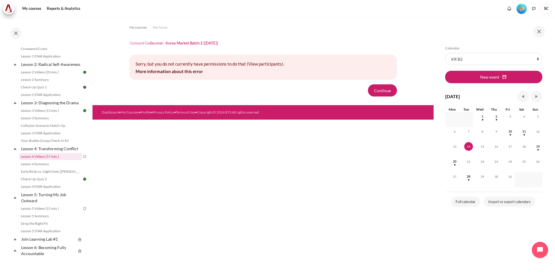
click at [51, 160] on link "Lesson 4 Videos (17 min.)" at bounding box center [50, 156] width 63 height 7
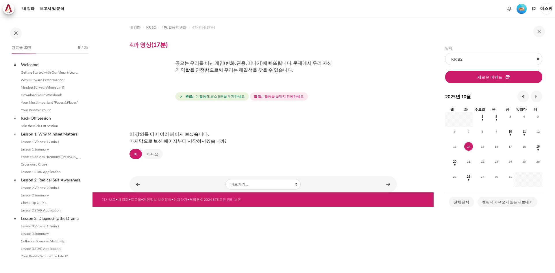
scroll to position [128, 0]
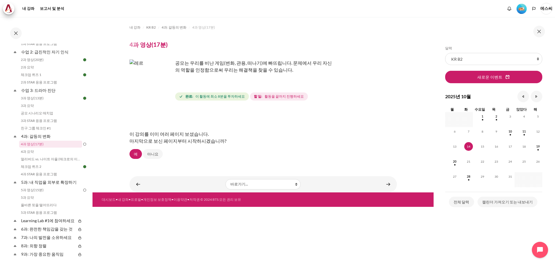
click at [200, 138] on font "마지막으로 보신 페이지부터 시작하시겠습니까?" at bounding box center [177, 140] width 97 height 5
click at [179, 139] on font "마지막으로 보신 페이지부터 시작하시겠습니까?" at bounding box center [177, 140] width 97 height 5
click at [252, 186] on select "바로가기... '스마트 러닝' 플랫폼 시작하기 왜 외향적 성과인가? 사고방식 조사: 나는 어디에 있는가? 워크북 다운로드 가장 중요한 "얼굴과…" at bounding box center [262, 184] width 75 height 10
click at [350, 141] on div "이 강의를 이미 여러 페이지 보셨습니다. 마지막으로 보신 페이지부터 시작하시겠습니까?" at bounding box center [262, 137] width 267 height 23
click at [535, 251] on button "Open chat widget" at bounding box center [540, 250] width 18 height 18
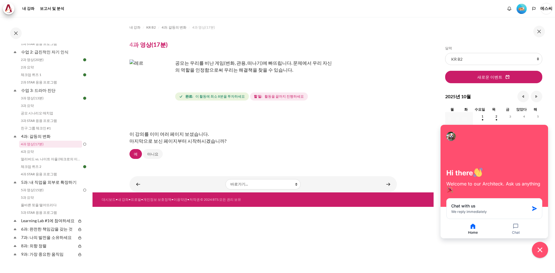
click at [367, 238] on div "내 강좌 KR B2 4과: 갈등의 변화 4과 영상(17분) 4과 영상(17분) 완료 요구 사항 완료:" at bounding box center [262, 145] width 341 height 256
click at [286, 129] on div "이 강의를 이미 여러 페이지 보셨습니다. 마지막으로 보신 페이지부터 시작하시겠습니까?" at bounding box center [262, 137] width 267 height 23
drag, startPoint x: 540, startPoint y: 250, endPoint x: 501, endPoint y: 230, distance: 43.8
click at [540, 250] on icon "Close chat widget" at bounding box center [540, 250] width 9 height 9
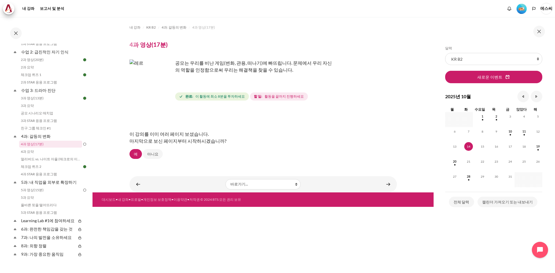
drag, startPoint x: 256, startPoint y: 129, endPoint x: 251, endPoint y: 129, distance: 5.5
click at [256, 130] on div "이 강의를 이미 여러 페이지 보셨습니다. 마지막으로 보신 페이지부터 시작하시겠습니까?" at bounding box center [262, 137] width 267 height 23
click at [148, 157] on link "아니요" at bounding box center [153, 154] width 20 height 10
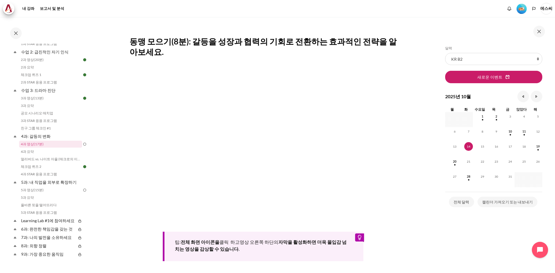
scroll to position [87, 0]
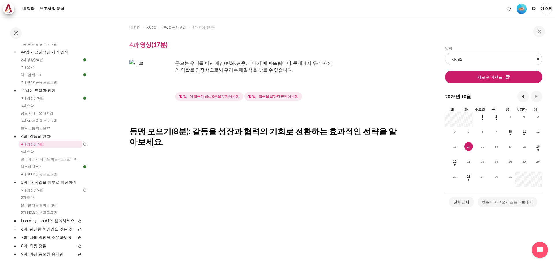
scroll to position [116, 0]
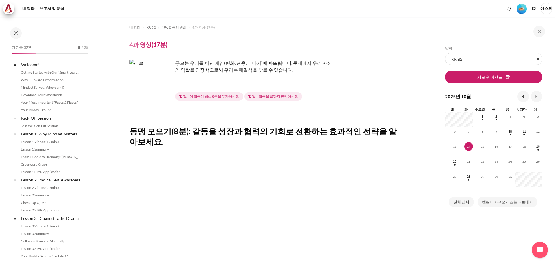
scroll to position [128, 0]
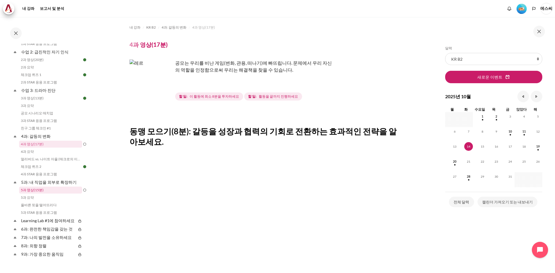
click at [42, 190] on font "5과 영상(15분)" at bounding box center [32, 190] width 23 height 4
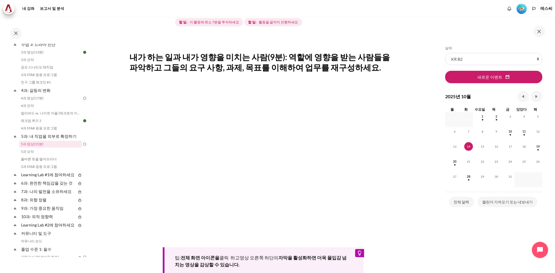
scroll to position [87, 0]
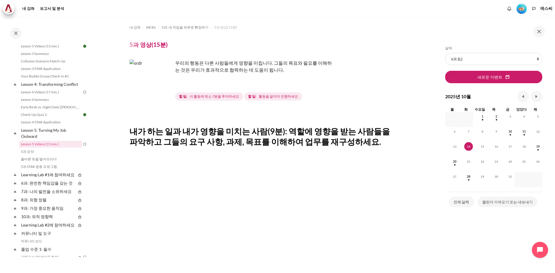
scroll to position [174, 0]
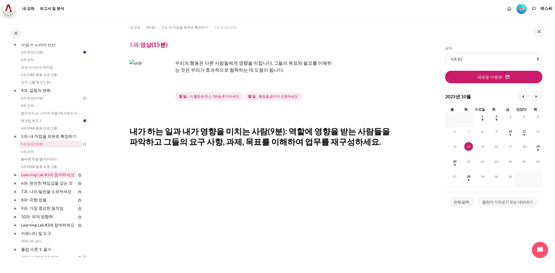
drag, startPoint x: 205, startPoint y: 233, endPoint x: 35, endPoint y: 176, distance: 179.6
click at [35, 176] on font "Learning Lab #1에 참여하세요" at bounding box center [47, 174] width 53 height 5
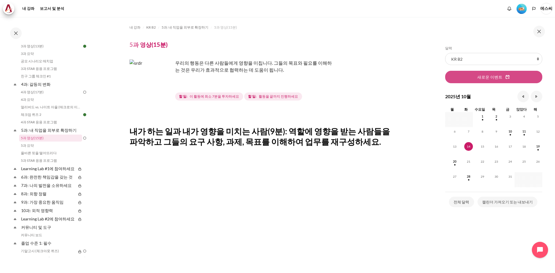
scroll to position [174, 0]
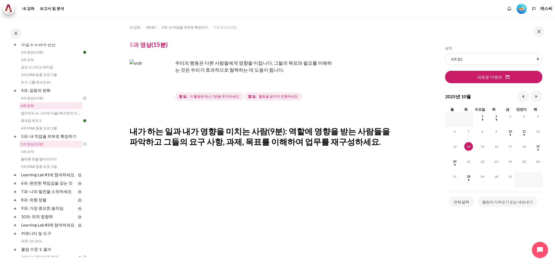
click at [31, 104] on font "4과 요약" at bounding box center [27, 105] width 13 height 4
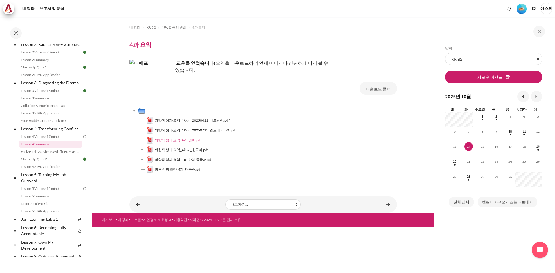
scroll to position [133, 0]
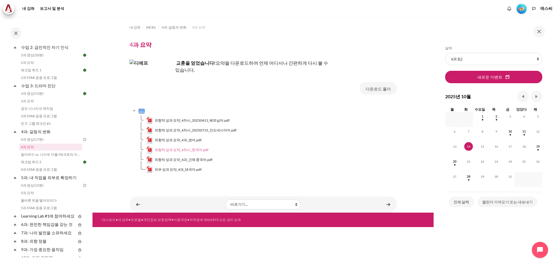
click at [199, 150] on font "외향적 성과 요약_4차시_한국어.pdf" at bounding box center [182, 150] width 54 height 4
click at [49, 96] on link "3과 영상(13분)" at bounding box center [50, 93] width 63 height 7
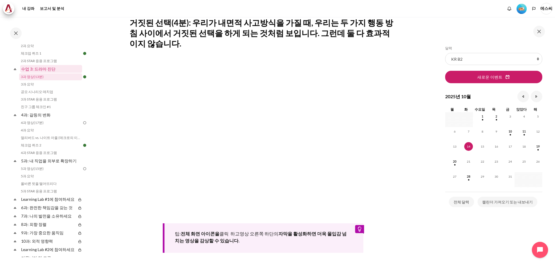
scroll to position [140, 0]
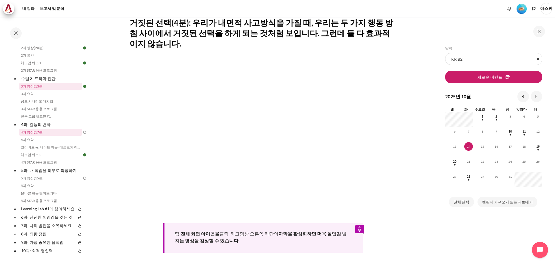
click at [53, 129] on link "4과 영상(17분)" at bounding box center [50, 132] width 63 height 7
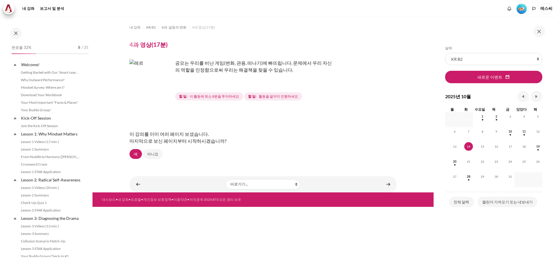
scroll to position [128, 0]
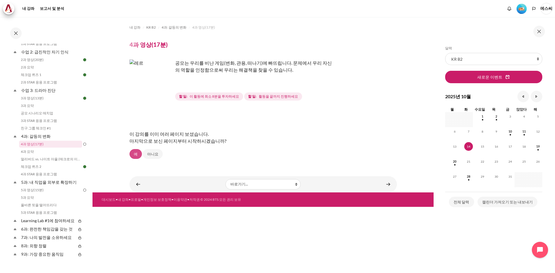
click at [140, 156] on link "예" at bounding box center [135, 154] width 12 height 10
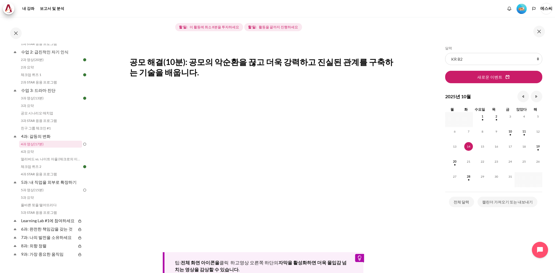
scroll to position [116, 0]
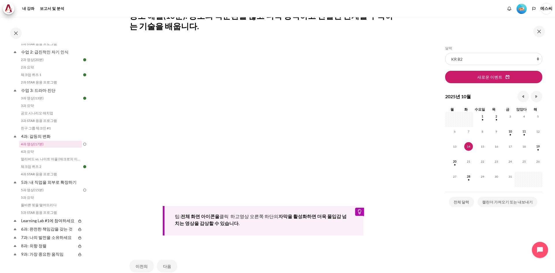
click at [409, 168] on section "내 강좌 KR B2 4과: 갈등의 변화 4과 영상(17분) 4과 영상(17분)" at bounding box center [262, 106] width 341 height 410
click at [39, 151] on link "4과 요약" at bounding box center [50, 151] width 63 height 7
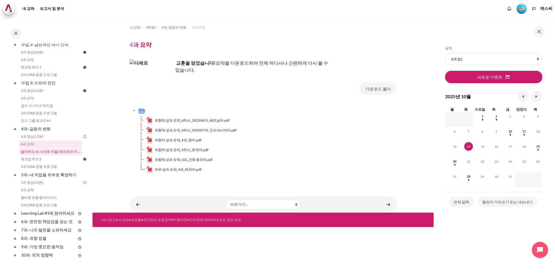
scroll to position [133, 0]
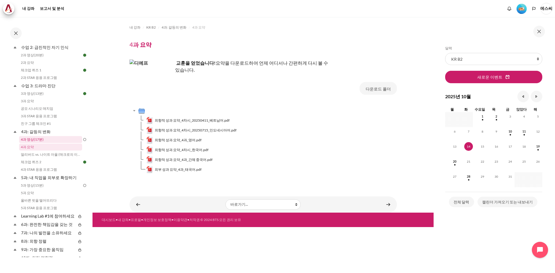
click at [53, 140] on link "4과 영상(17분)" at bounding box center [50, 139] width 63 height 7
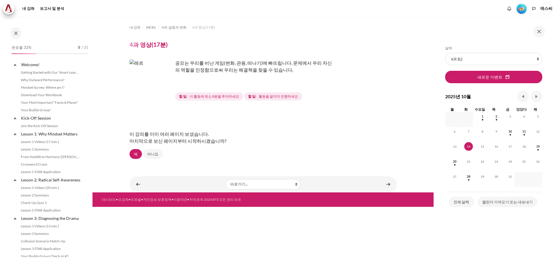
scroll to position [128, 0]
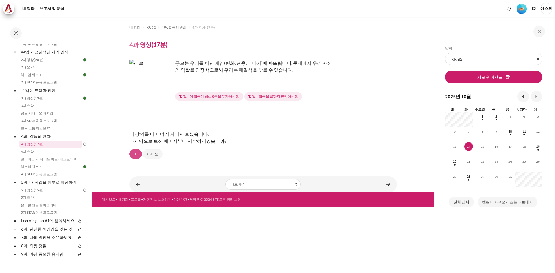
click at [136, 157] on font "예" at bounding box center [136, 154] width 4 height 6
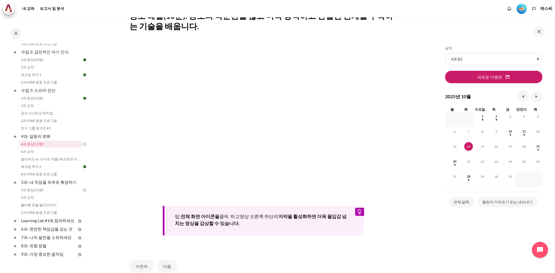
scroll to position [144, 0]
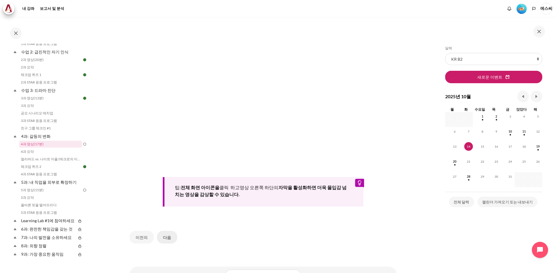
click at [164, 235] on font "다음" at bounding box center [167, 237] width 8 height 5
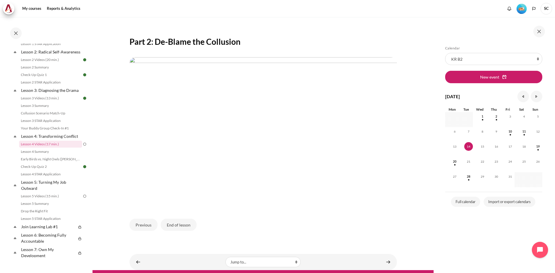
scroll to position [100, 0]
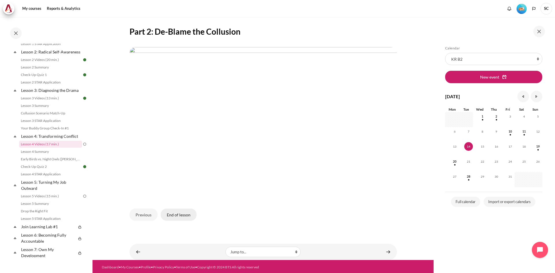
click at [182, 213] on button "End of lesson" at bounding box center [179, 215] width 36 height 12
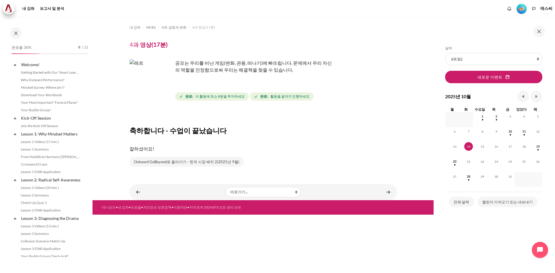
scroll to position [128, 0]
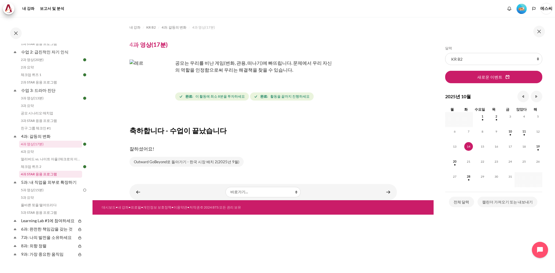
click at [48, 175] on font "4과 STAR 응용 프로그램" at bounding box center [39, 174] width 36 height 4
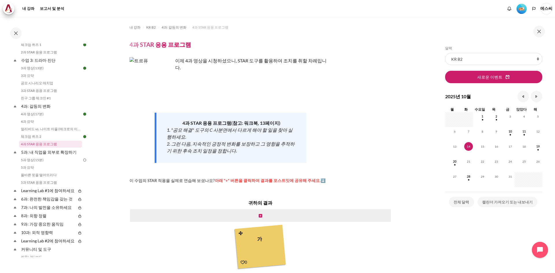
scroll to position [34, 0]
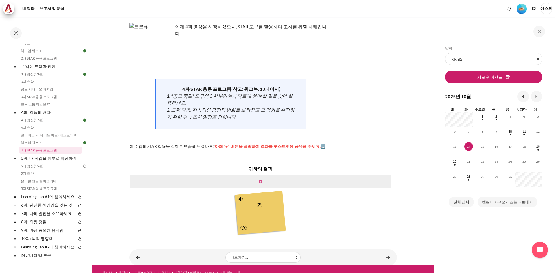
click at [260, 180] on icon "콘텐츠" at bounding box center [260, 182] width 3 height 4
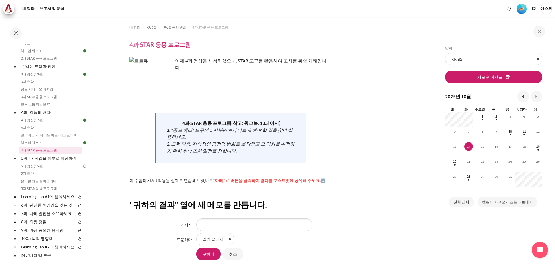
scroll to position [29, 0]
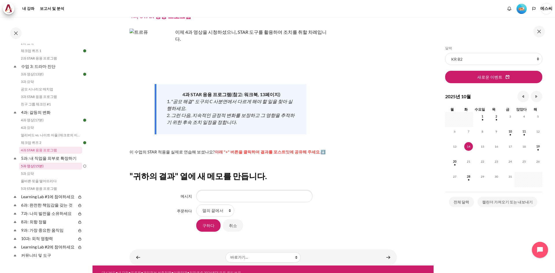
click at [41, 166] on font "5과 영상(15분)" at bounding box center [32, 166] width 23 height 4
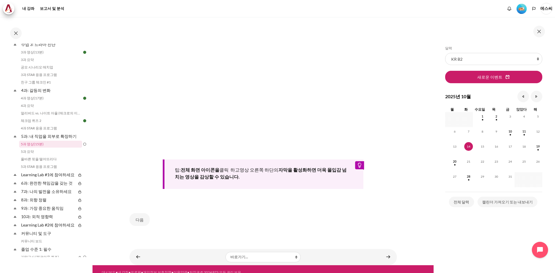
scroll to position [167, 0]
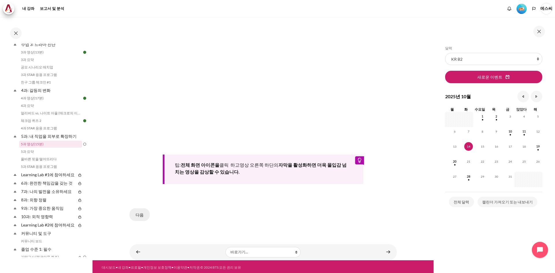
click at [136, 214] on font "다음" at bounding box center [140, 214] width 8 height 5
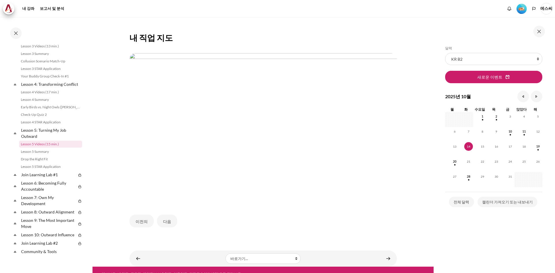
scroll to position [100, 0]
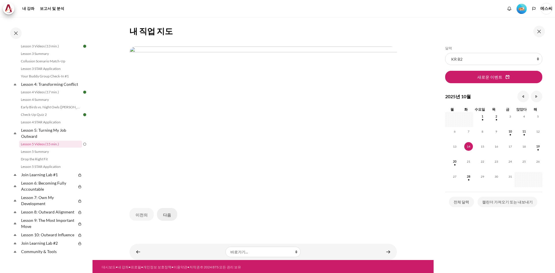
click at [167, 211] on font "다음" at bounding box center [167, 214] width 8 height 7
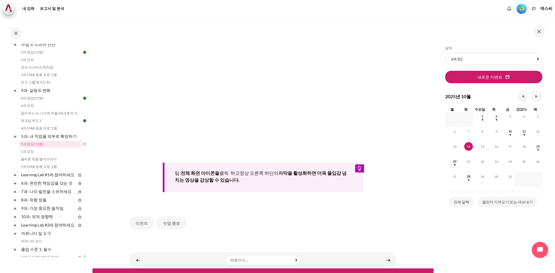
scroll to position [178, 0]
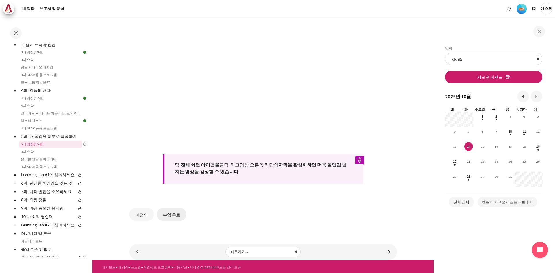
click at [164, 215] on font "수업 종료" at bounding box center [171, 214] width 17 height 5
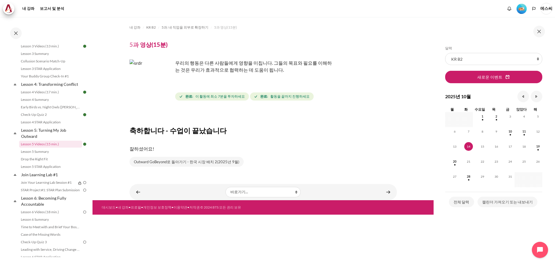
scroll to position [174, 0]
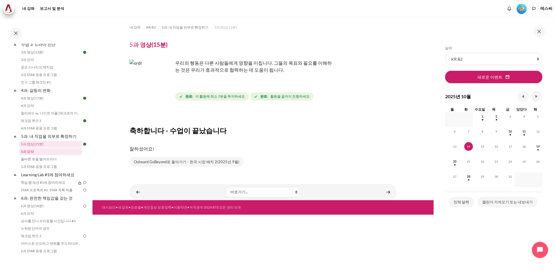
click at [26, 151] on font "5과 요약" at bounding box center [27, 151] width 13 height 4
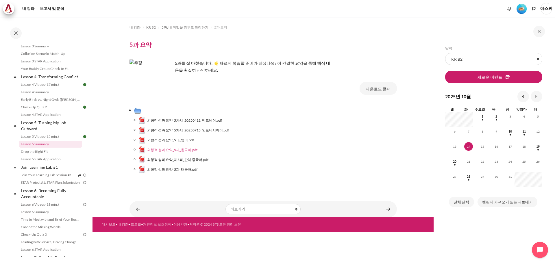
scroll to position [181, 0]
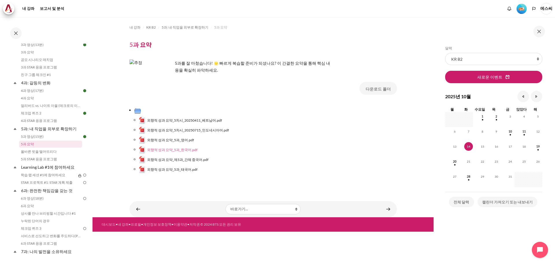
click at [176, 149] on font "외향적 성과 요약_5과_한국어.pdf" at bounding box center [172, 150] width 50 height 4
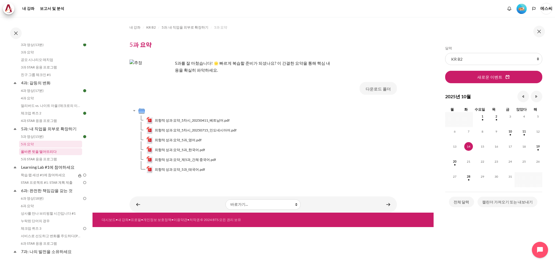
click at [42, 154] on link "올바른 핏을 떨어뜨리다" at bounding box center [50, 151] width 63 height 7
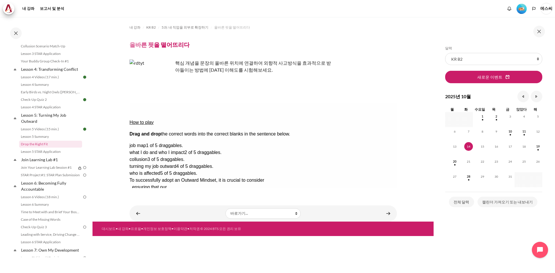
scroll to position [189, 0]
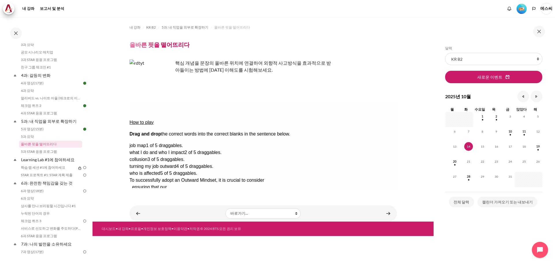
drag, startPoint x: 67, startPoint y: 77, endPoint x: 182, endPoint y: 245, distance: 204.0
click at [184, 245] on div "내 강좌 KR B2 5과: 내 직업을 외부로 확장하기 올바른 핏을 떨어뜨리다 올바른 핏을 떨어뜨리다" at bounding box center [262, 145] width 341 height 256
click at [188, 194] on div "내 강좌 KR B2 5과: 내 직업을 외부로 확장하기 올바른 핏을 떨어뜨리다 올바른 핏을 떨어뜨리다" at bounding box center [262, 107] width 267 height 180
drag, startPoint x: 258, startPoint y: 231, endPoint x: 275, endPoint y: 158, distance: 74.9
drag, startPoint x: 253, startPoint y: 153, endPoint x: 121, endPoint y: 128, distance: 134.2
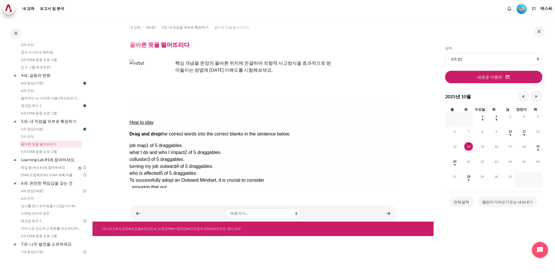
click at [129, 128] on html "How to play Drag and drop the correct words into the correct blanks in the sent…" at bounding box center [262, 145] width 267 height 85
copy div "To successfully adopt an Outward Mindset, it is crucial to consider , ensuring …"
drag, startPoint x: 356, startPoint y: 131, endPoint x: 359, endPoint y: 124, distance: 7.9
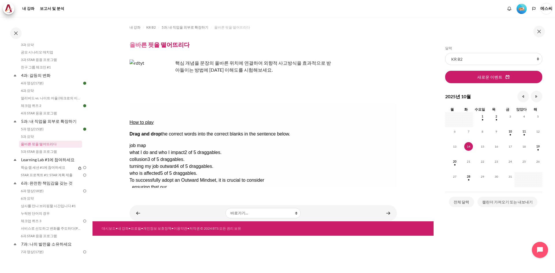
click at [260, 212] on div "Check Check the answers. The responses will be marked as correct, incorrect, or…" at bounding box center [262, 215] width 267 height 7
click at [48, 155] on link "5과 STAR 응용 프로그램" at bounding box center [50, 151] width 63 height 7
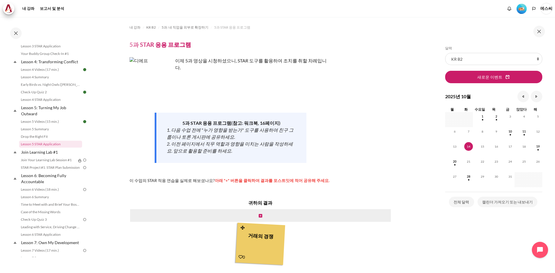
scroll to position [197, 0]
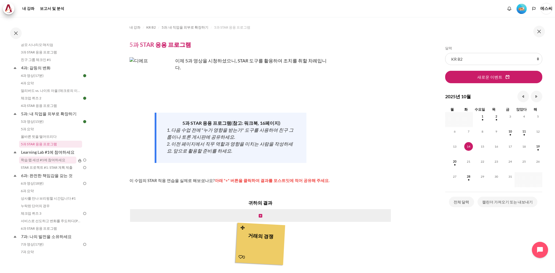
click at [49, 161] on font "학습 랩 세션 #1에 참여하세요" at bounding box center [43, 160] width 45 height 4
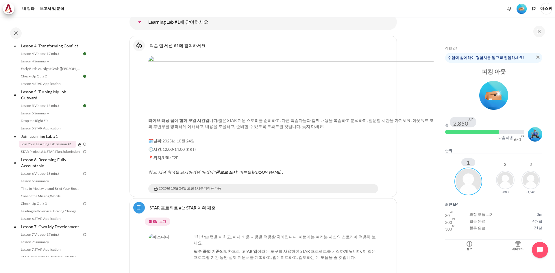
scroll to position [212, 0]
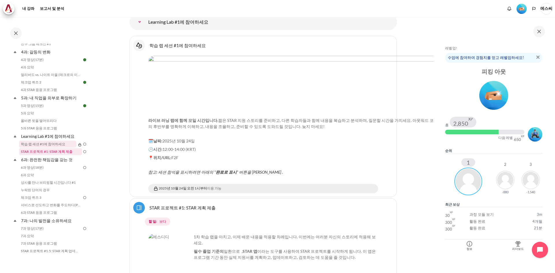
click at [52, 152] on font "STAR 프로젝트 #1: STAR 계획 제출" at bounding box center [47, 151] width 52 height 4
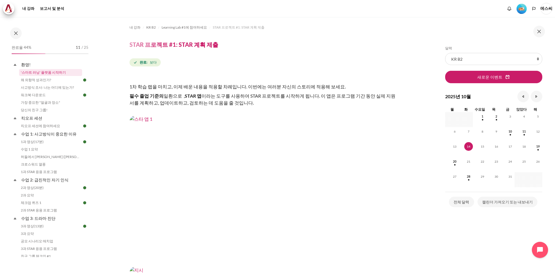
click at [57, 69] on link "'스마트 러닝' 플랫폼 시작하기" at bounding box center [50, 72] width 63 height 7
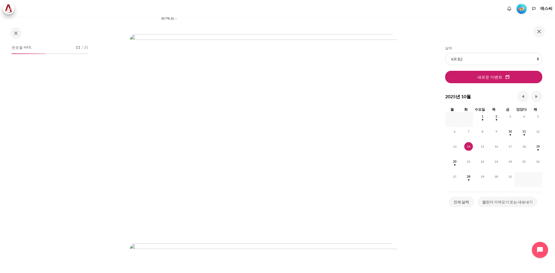
scroll to position [87, 0]
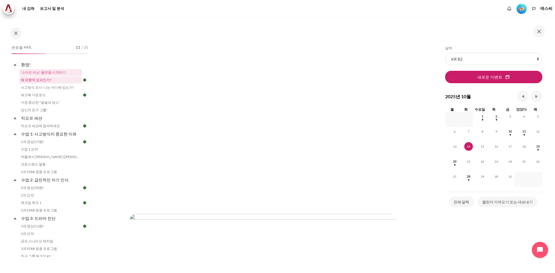
click at [51, 79] on link "왜 외향적 성과인가?" at bounding box center [50, 80] width 63 height 7
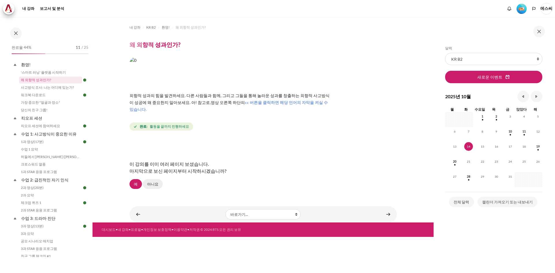
click at [155, 182] on font "아니요" at bounding box center [152, 184] width 11 height 5
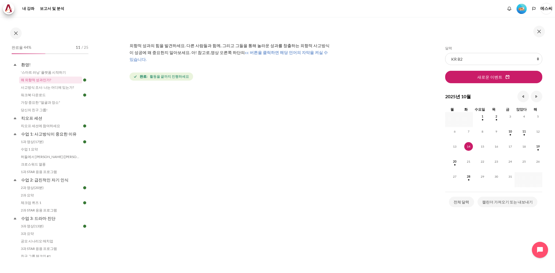
scroll to position [58, 0]
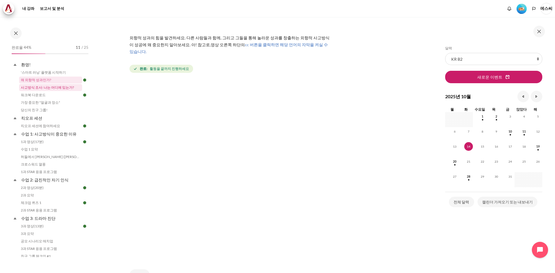
click at [61, 88] on font "사고방식 조사: 나는 어디에 있는가?" at bounding box center [47, 87] width 53 height 4
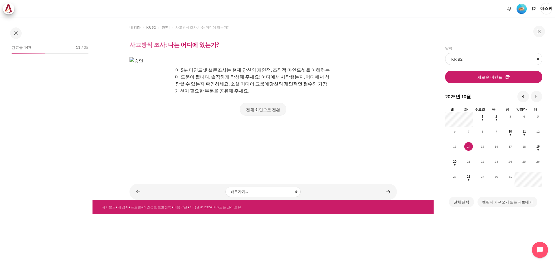
click at [258, 109] on font "전체 화면으로 전환" at bounding box center [263, 109] width 34 height 5
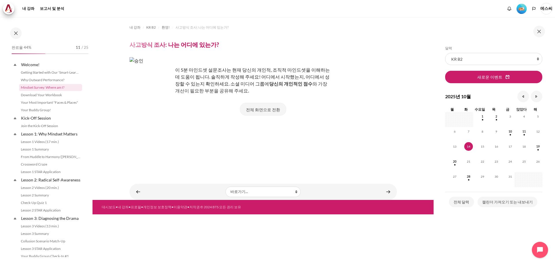
click at [266, 111] on font "전체 화면으로 전환" at bounding box center [263, 109] width 34 height 5
click at [251, 110] on font "전체 화면으로 전환" at bounding box center [263, 109] width 34 height 5
click at [195, 114] on div "전체 화면으로 전환" at bounding box center [262, 112] width 267 height 18
click at [235, 85] on font "이 5분 마인드셋 설문조사는 현재 당신의 개인적, 조직적 마인드셋을 이해하는 데 도움이 됩니다. 솔직하게 작성해 주세요! 어디에서 시작했는지,…" at bounding box center [252, 76] width 155 height 19
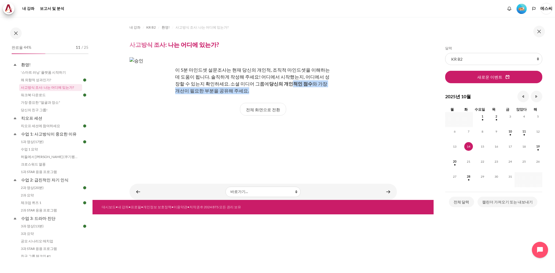
drag, startPoint x: 267, startPoint y: 85, endPoint x: 324, endPoint y: 88, distance: 57.6
click at [324, 88] on p "이 5분 마인드셋 설문조사는 현재 당신의 개인적, 조직적 마인드셋을 이해하는 데 도움이 됩니다. 솔직하게 작성해 주세요! 어디에서 시작했는지,…" at bounding box center [230, 80] width 202 height 28
click at [275, 109] on font "전체 화면으로 전환" at bounding box center [263, 109] width 34 height 5
click at [238, 173] on div "내 강좌 KR B2 환영! 사고방식 조사: 나는 어디에 있는가? 사고방식 조사: 나는 어디에 있는가? 에 당신의 개인적인 점수 ." at bounding box center [262, 96] width 267 height 158
click at [262, 110] on font "전체 화면으로 전환" at bounding box center [263, 109] width 34 height 5
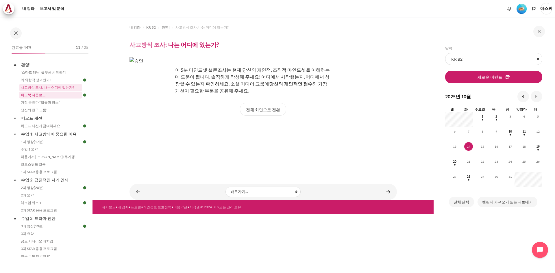
click at [40, 96] on font "워크북 다운로드" at bounding box center [33, 95] width 25 height 4
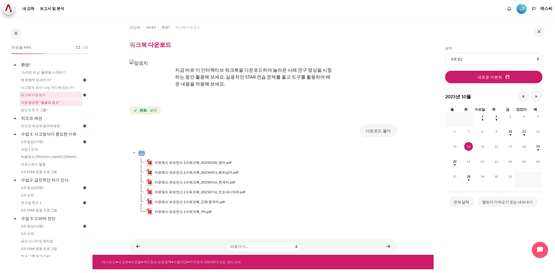
click at [39, 103] on font "가장 중요한 "얼굴과 장소"" at bounding box center [40, 102] width 39 height 4
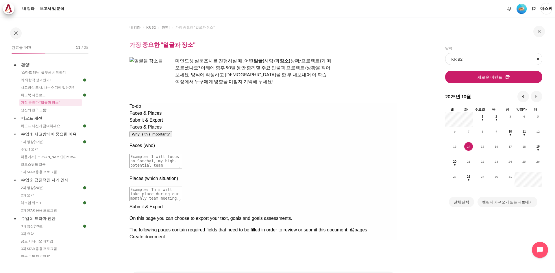
click at [182, 154] on textarea at bounding box center [155, 161] width 53 height 15
click at [177, 154] on textarea at bounding box center [155, 161] width 53 height 15
click at [142, 124] on div "Submit & Export" at bounding box center [262, 120] width 267 height 7
click at [149, 116] on span "Faces & Places" at bounding box center [145, 113] width 32 height 5
click at [182, 154] on textarea at bounding box center [155, 161] width 53 height 15
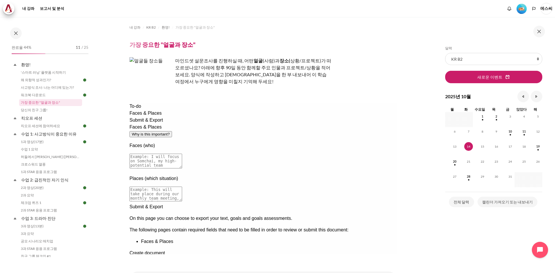
drag, startPoint x: 255, startPoint y: 139, endPoint x: 184, endPoint y: 134, distance: 71.6
click at [182, 154] on textarea at bounding box center [155, 161] width 53 height 15
drag, startPoint x: 184, startPoint y: 136, endPoint x: 343, endPoint y: 152, distance: 159.2
click at [357, 151] on div "Faces (who)" at bounding box center [262, 156] width 267 height 28
drag, startPoint x: 178, startPoint y: 167, endPoint x: 300, endPoint y: 175, distance: 122.0
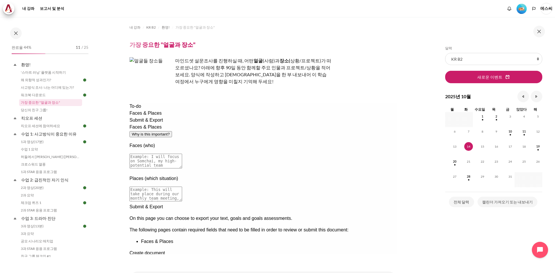
click at [182, 187] on textarea at bounding box center [155, 194] width 53 height 15
click at [48, 111] on link "당신의 친구 그룹!" at bounding box center [50, 110] width 63 height 7
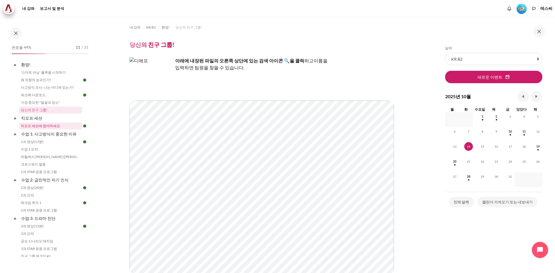
click at [36, 127] on font "킥오프 세션에 참여하세요" at bounding box center [40, 126] width 39 height 4
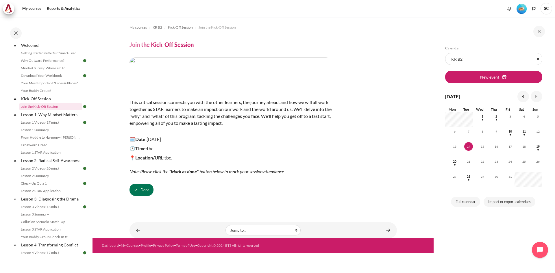
scroll to position [29, 0]
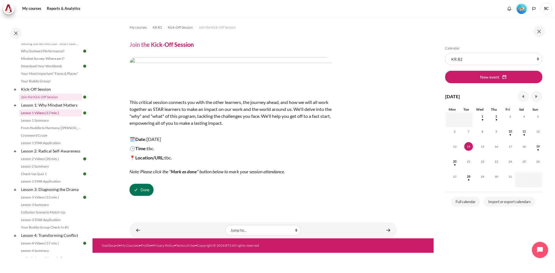
click at [45, 114] on link "Lesson 1 Videos (17 min.)" at bounding box center [50, 113] width 63 height 7
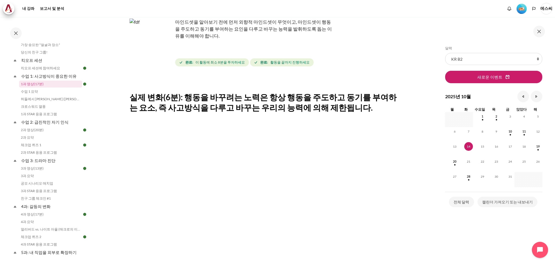
scroll to position [58, 0]
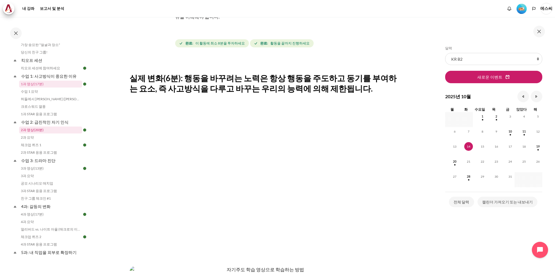
click at [57, 130] on link "2과 영상(20분)" at bounding box center [50, 130] width 63 height 7
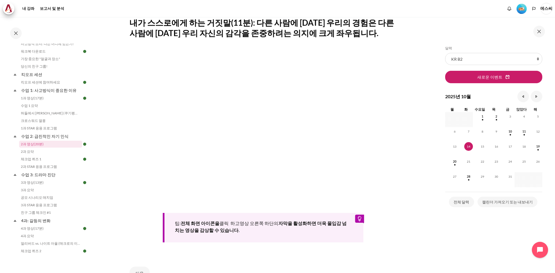
scroll to position [116, 0]
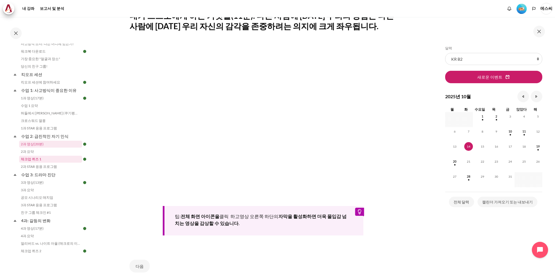
click at [42, 160] on link "체크업 퀴즈 1" at bounding box center [50, 159] width 63 height 7
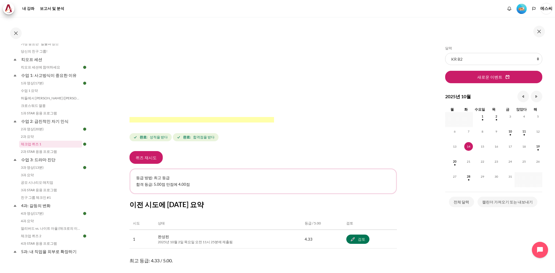
scroll to position [144, 0]
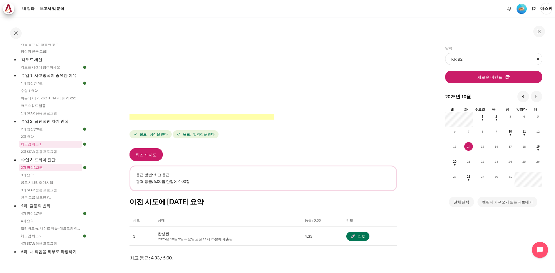
click at [39, 168] on font "3과 영상(13분)" at bounding box center [32, 167] width 23 height 4
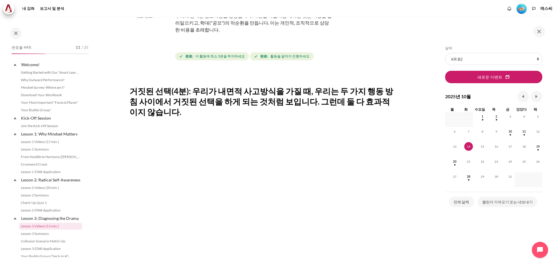
scroll to position [87, 0]
